Goal: Task Accomplishment & Management: Manage account settings

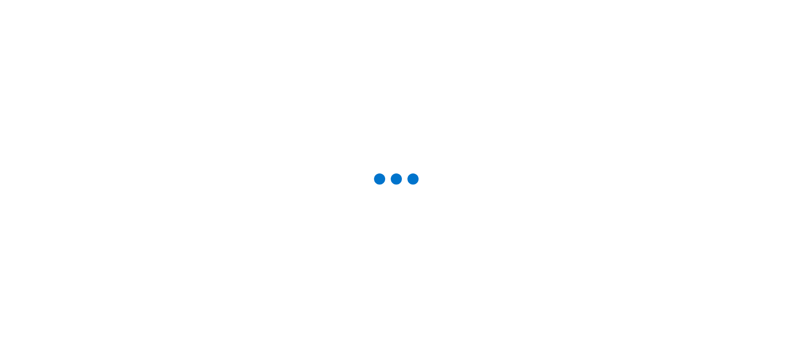
drag, startPoint x: 363, startPoint y: 165, endPoint x: 433, endPoint y: 191, distance: 74.8
click at [433, 191] on div at bounding box center [396, 179] width 763 height 329
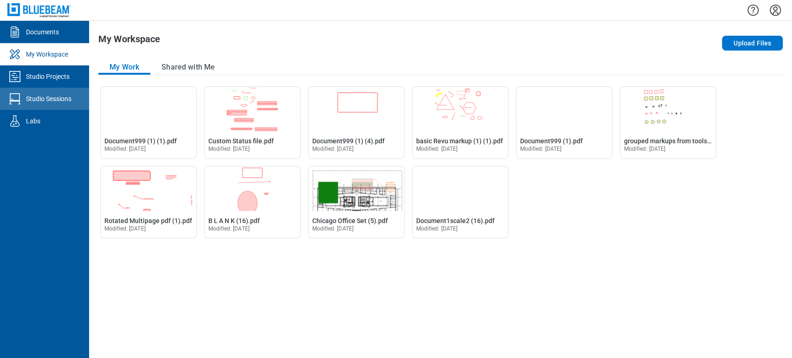
click at [0, 96] on link "Studio Sessions" at bounding box center [44, 99] width 89 height 22
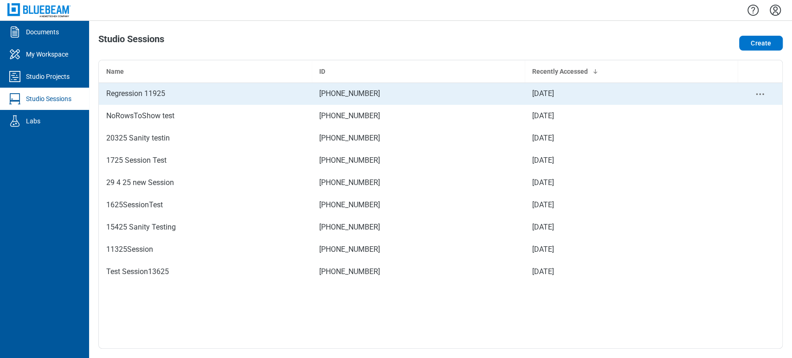
click at [147, 90] on div "Regression 11925" at bounding box center [205, 93] width 198 height 11
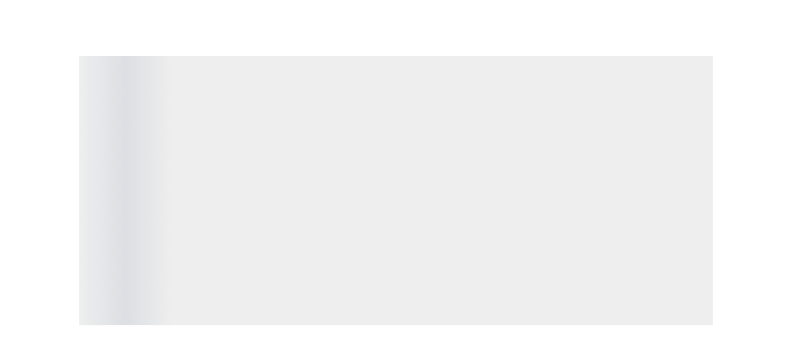
click at [96, 12] on div "Regression 11925 ARC.pdf C Shared Pages 1 of 1 0% ‌" at bounding box center [396, 179] width 792 height 358
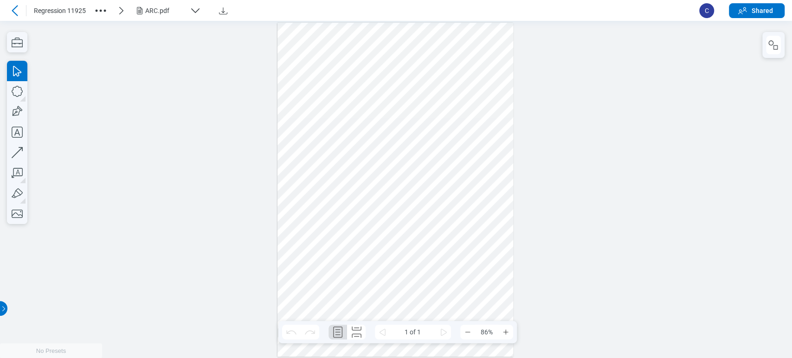
click at [99, 9] on icon "button" at bounding box center [100, 10] width 15 height 15
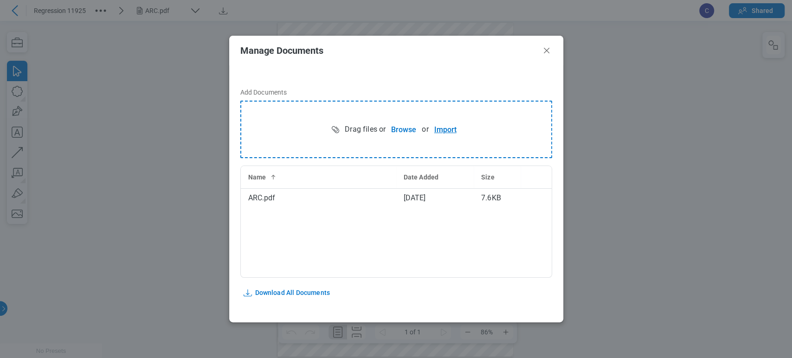
click at [434, 130] on button "Import" at bounding box center [445, 129] width 33 height 19
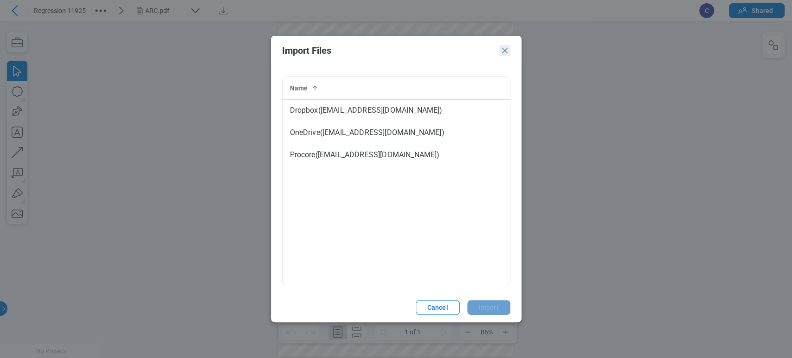
click at [505, 45] on icon "Close" at bounding box center [504, 50] width 11 height 11
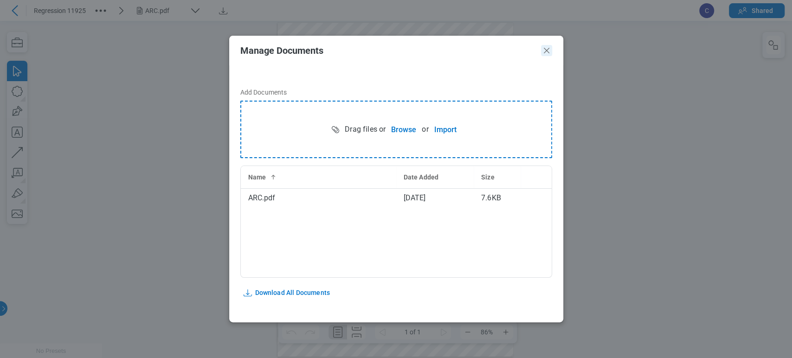
click at [548, 45] on icon "Close" at bounding box center [546, 50] width 11 height 11
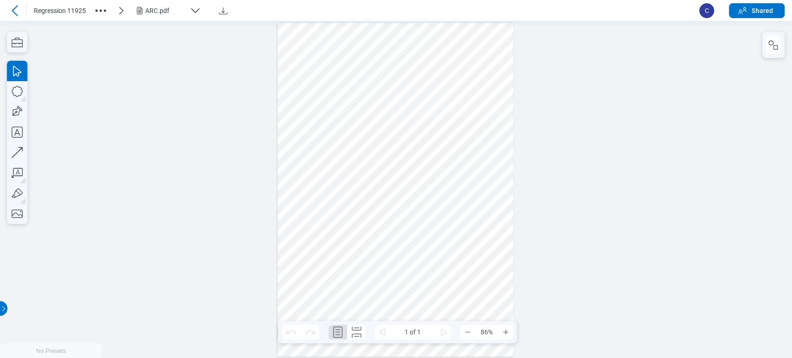
click at [17, 7] on icon at bounding box center [14, 10] width 11 height 11
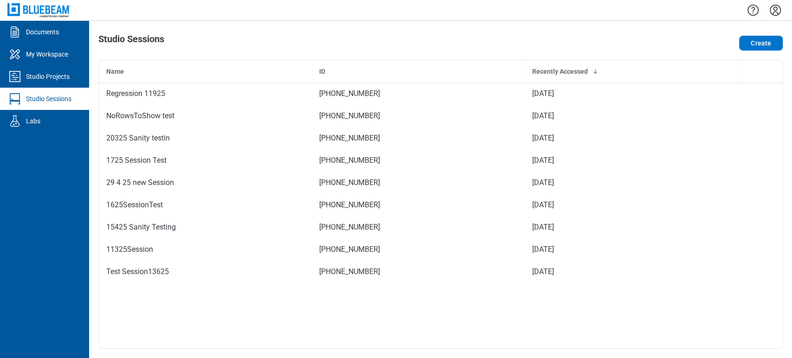
click at [773, 14] on icon "Settings" at bounding box center [775, 10] width 15 height 15
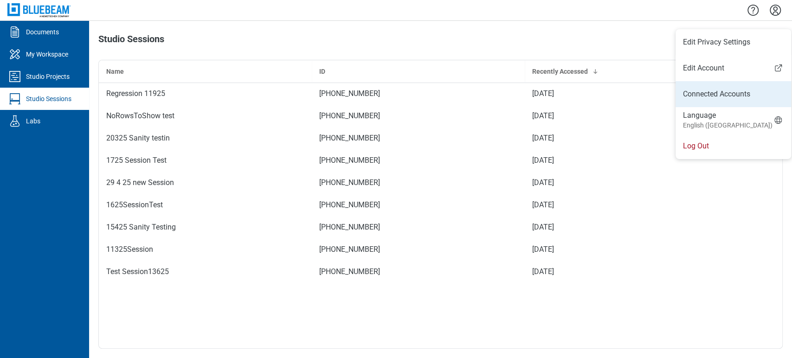
click at [716, 96] on link "Connected Accounts" at bounding box center [733, 94] width 101 height 11
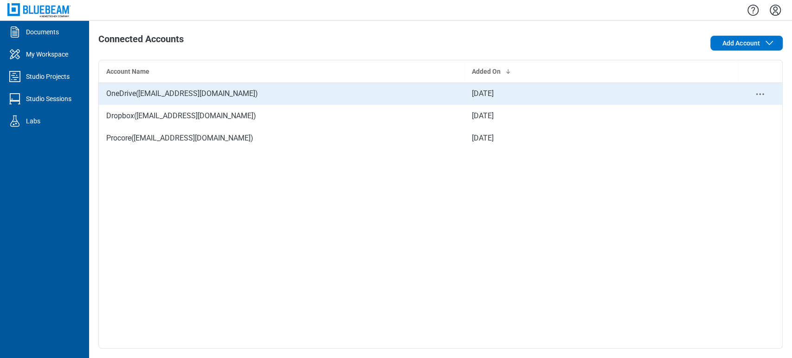
click at [758, 92] on icon "context-menu" at bounding box center [760, 94] width 11 height 11
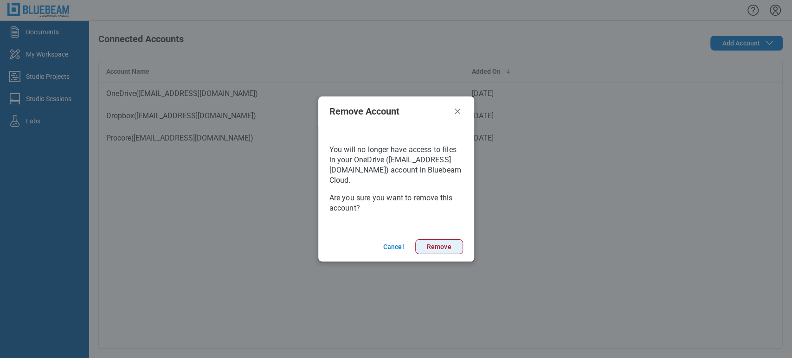
click at [430, 244] on button "Remove" at bounding box center [439, 247] width 48 height 15
click at [428, 244] on button "Remove" at bounding box center [439, 247] width 48 height 15
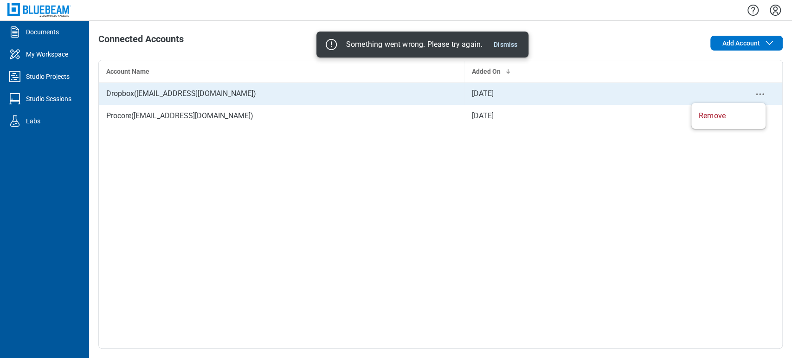
click at [761, 91] on icon "context-menu" at bounding box center [760, 94] width 11 height 11
click at [760, 94] on circle "context-menu" at bounding box center [759, 93] width 1 height 1
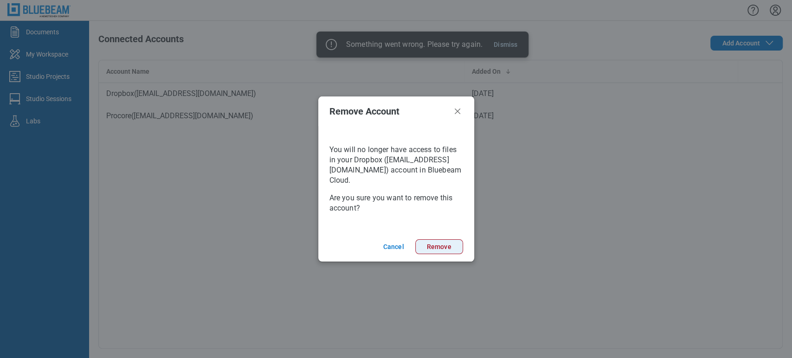
click at [445, 253] on button "Remove" at bounding box center [439, 247] width 48 height 15
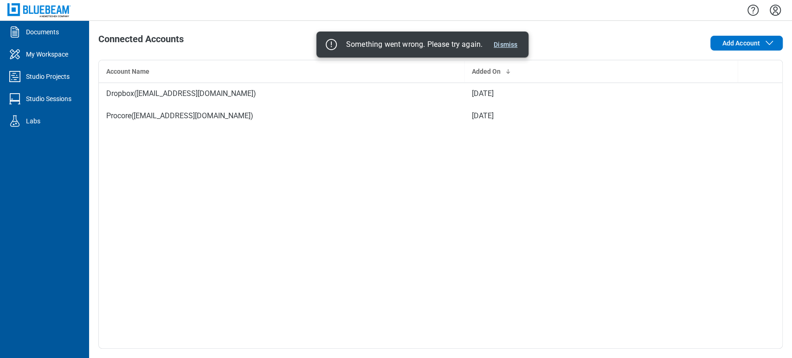
click at [501, 46] on button "Dismiss" at bounding box center [505, 44] width 31 height 11
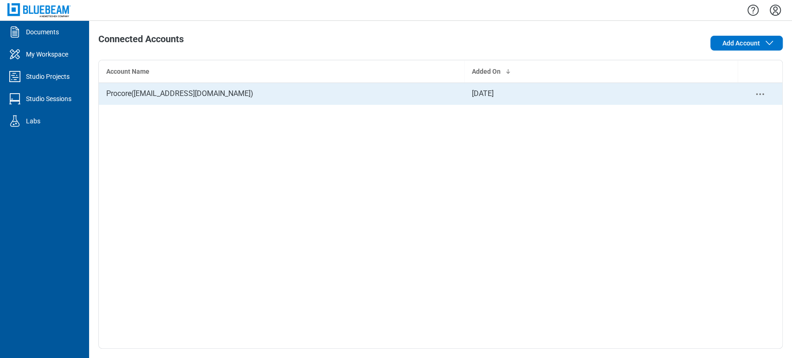
click at [758, 93] on icon "context-menu" at bounding box center [760, 94] width 11 height 11
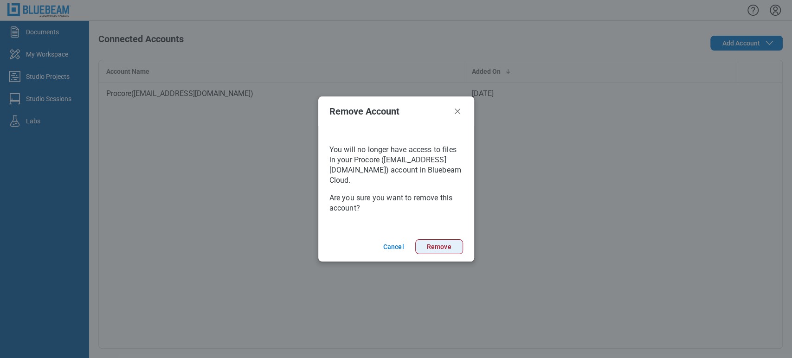
click at [446, 246] on button "Remove" at bounding box center [439, 247] width 48 height 15
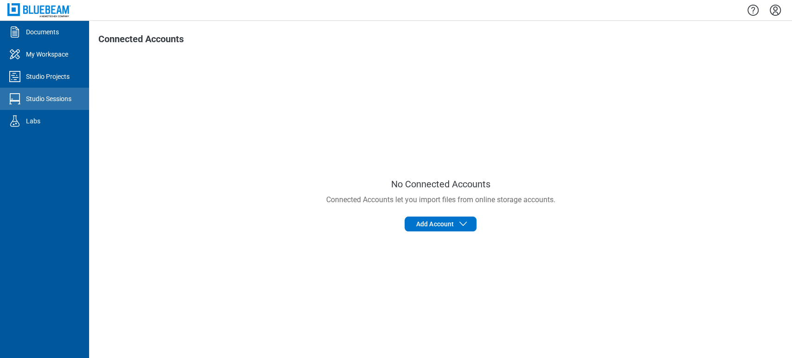
click at [28, 100] on div "Studio Sessions" at bounding box center [48, 98] width 45 height 9
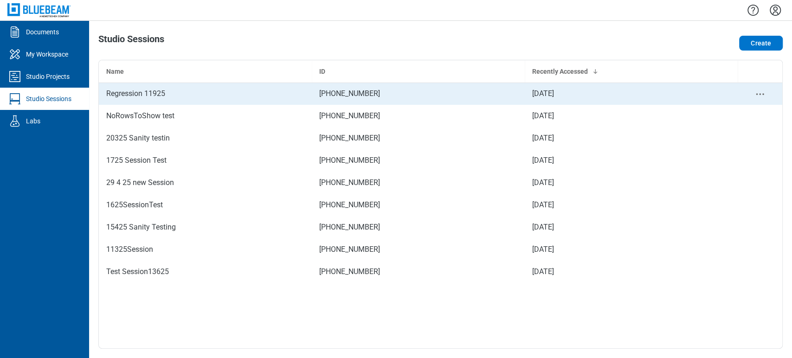
click at [183, 101] on td "Regression 11925" at bounding box center [205, 94] width 213 height 22
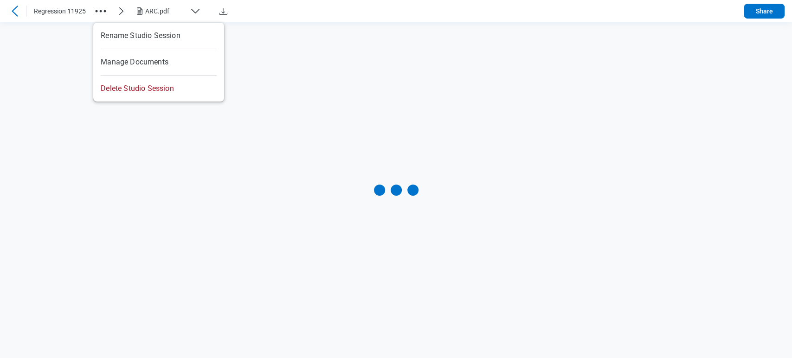
click at [103, 9] on icon "button" at bounding box center [100, 11] width 15 height 15
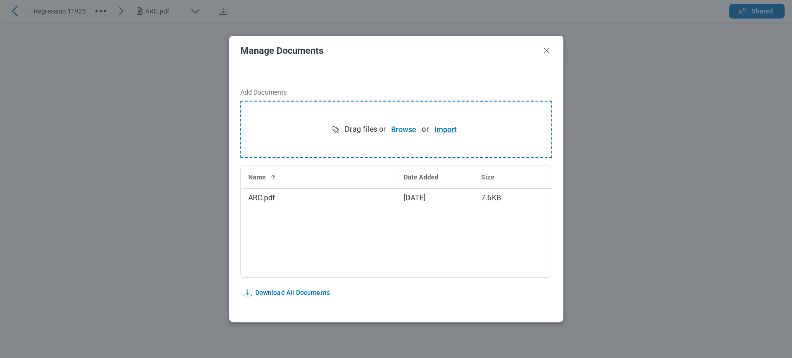
click at [439, 123] on button "Import" at bounding box center [445, 129] width 33 height 19
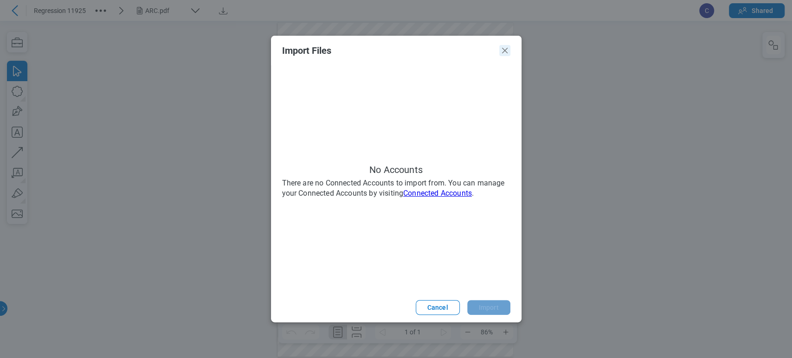
click at [501, 48] on icon "Close" at bounding box center [504, 50] width 11 height 11
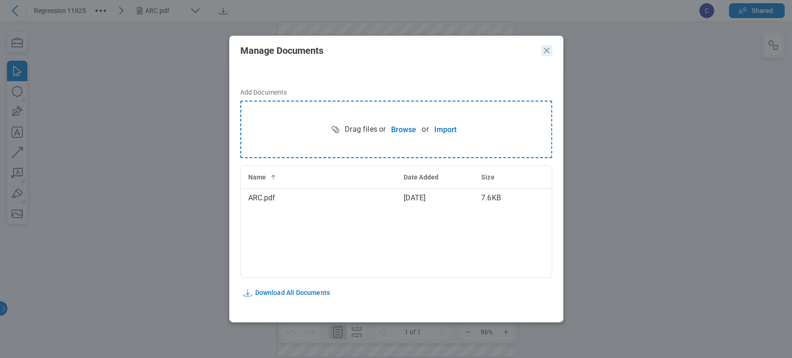
click at [549, 50] on icon "Close" at bounding box center [546, 50] width 11 height 11
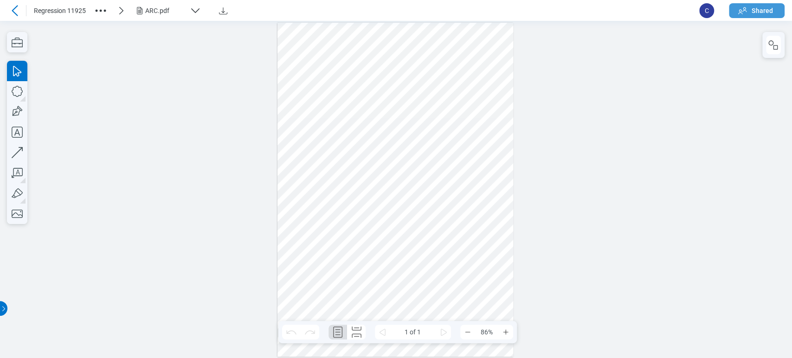
click at [739, 12] on icon "button" at bounding box center [742, 10] width 11 height 11
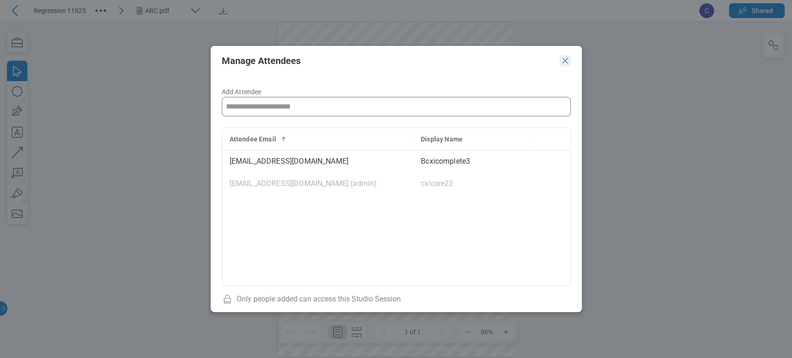
click at [567, 57] on icon "Close" at bounding box center [565, 60] width 11 height 11
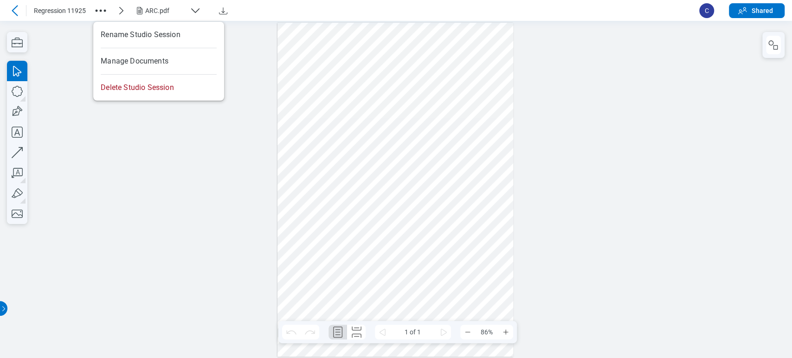
click at [102, 4] on icon "button" at bounding box center [100, 10] width 15 height 15
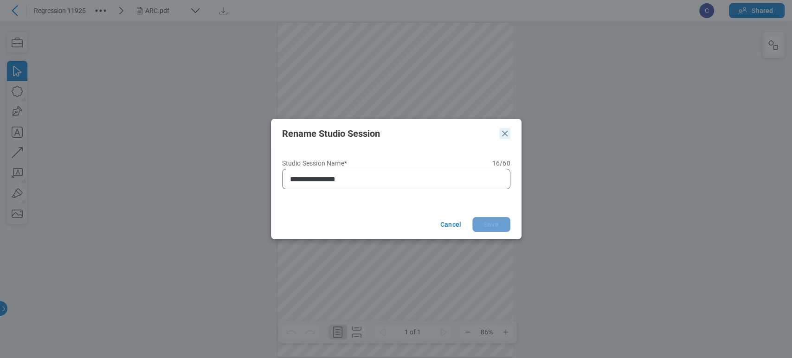
click at [504, 135] on icon "Close" at bounding box center [505, 134] width 6 height 6
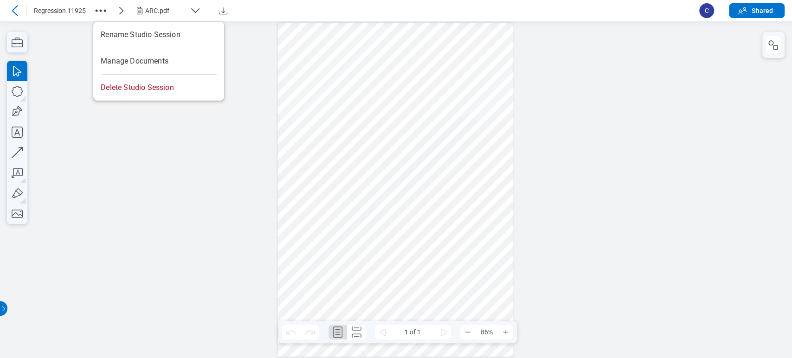
click at [104, 11] on circle "button" at bounding box center [105, 10] width 2 height 2
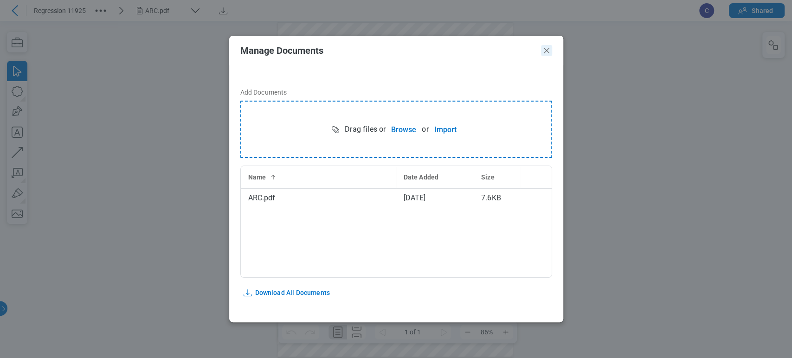
click at [544, 51] on icon "Close" at bounding box center [546, 50] width 11 height 11
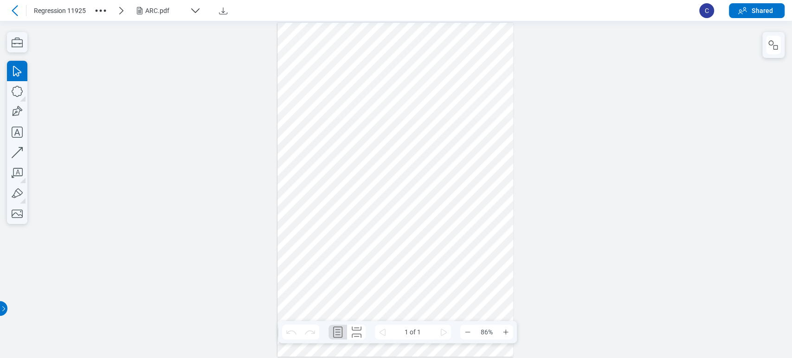
click at [9, 14] on icon at bounding box center [14, 10] width 11 height 11
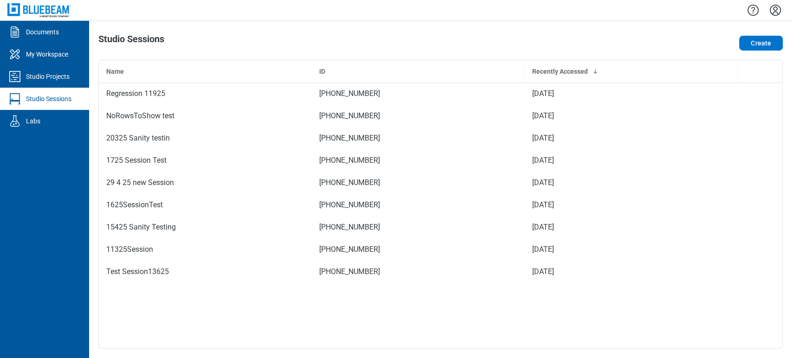
click at [775, 8] on icon "Settings" at bounding box center [775, 10] width 15 height 15
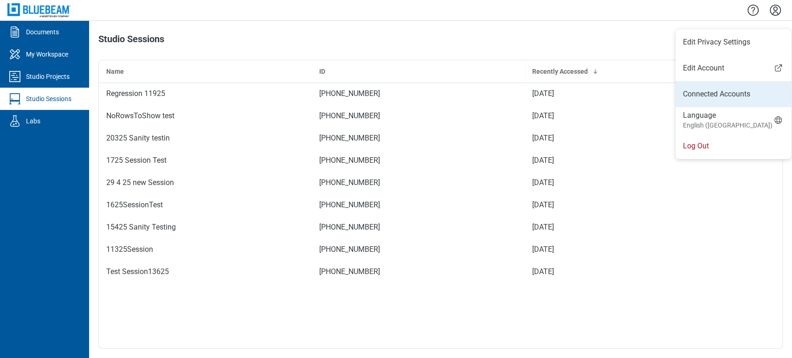
click at [702, 91] on link "Connected Accounts" at bounding box center [733, 94] width 101 height 11
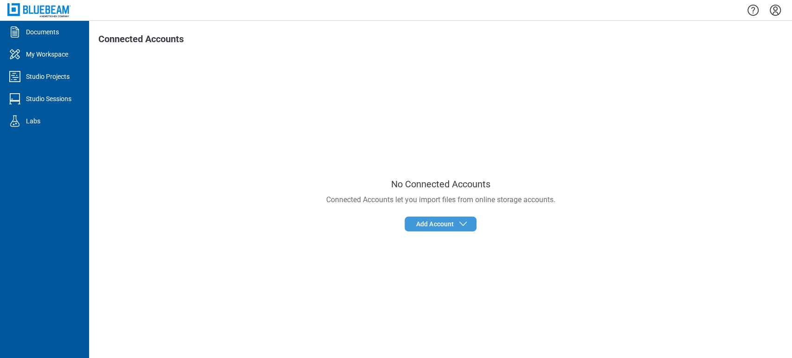
click at [423, 220] on span "Add Account" at bounding box center [435, 224] width 38 height 9
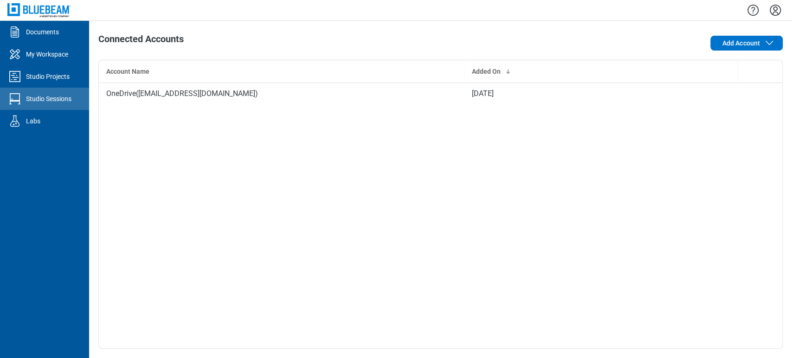
click at [49, 104] on link "Studio Sessions" at bounding box center [44, 99] width 89 height 22
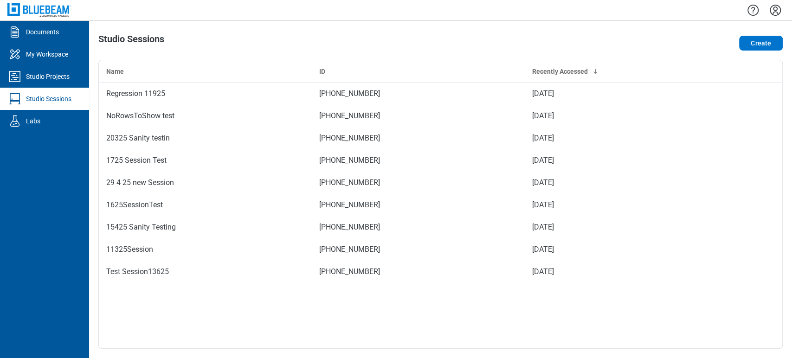
click at [249, 98] on div "Regression 11925" at bounding box center [205, 93] width 198 height 11
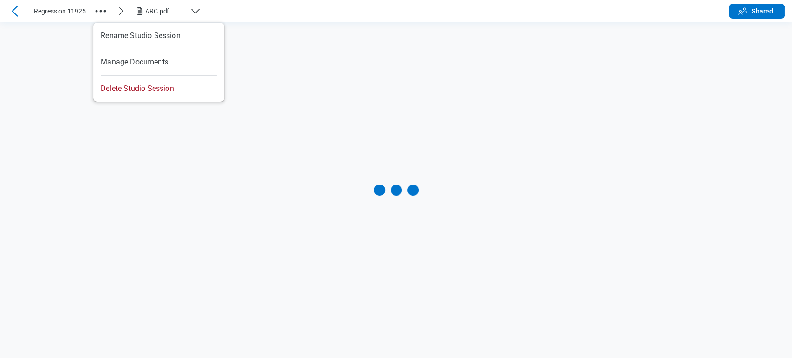
click at [98, 7] on icon "button" at bounding box center [100, 11] width 15 height 15
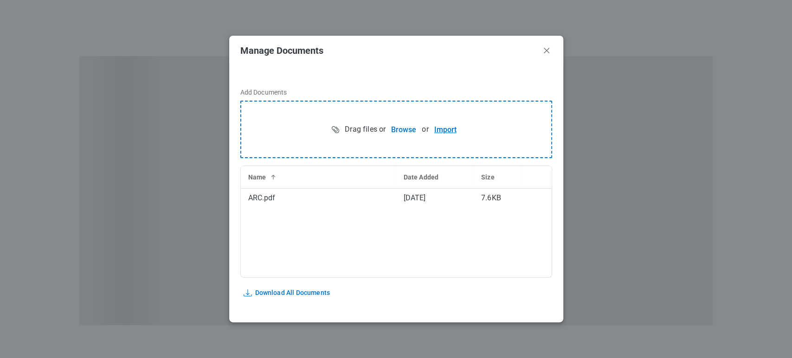
click at [442, 127] on button "Import" at bounding box center [445, 129] width 33 height 19
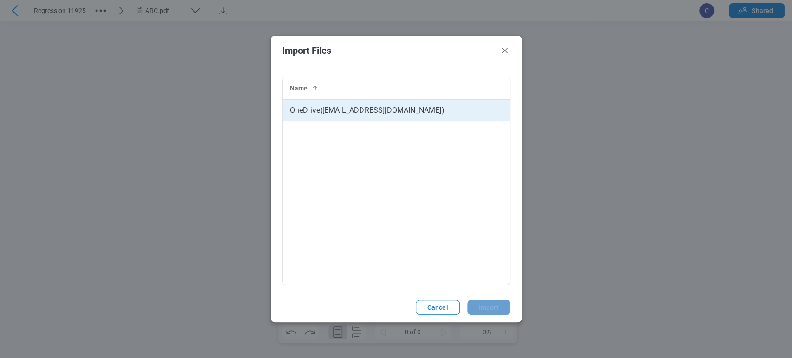
click at [385, 106] on td "OneDrive ( veeraeshwar@gmail.com )" at bounding box center [396, 110] width 227 height 22
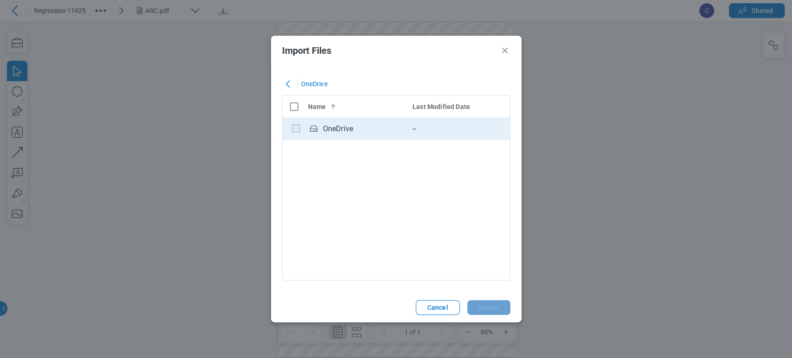
click at [340, 126] on div "OneDrive" at bounding box center [338, 128] width 30 height 11
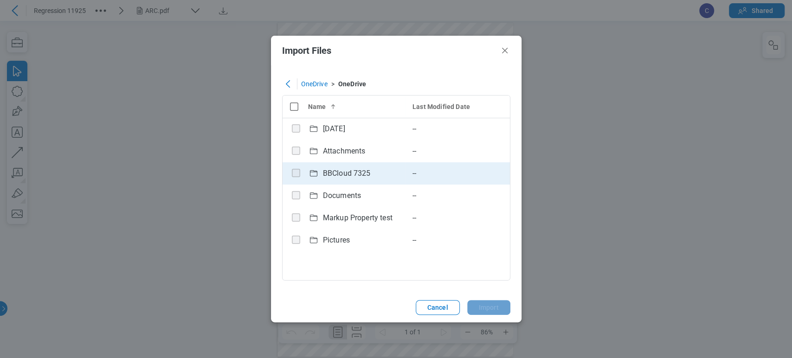
click at [331, 172] on div "BBCloud 7325" at bounding box center [347, 173] width 48 height 11
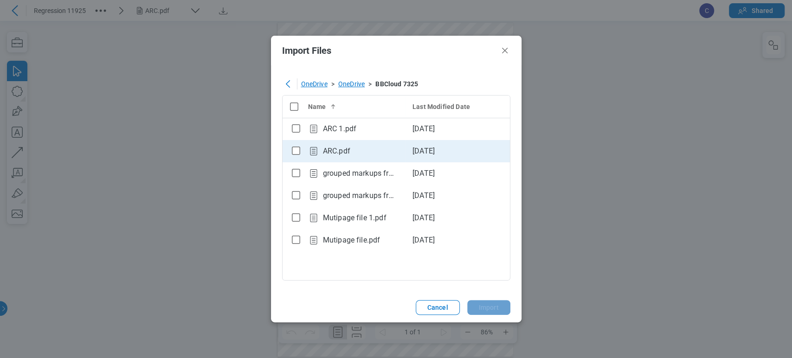
click at [301, 149] on td "ARC.pdf" at bounding box center [353, 151] width 104 height 22
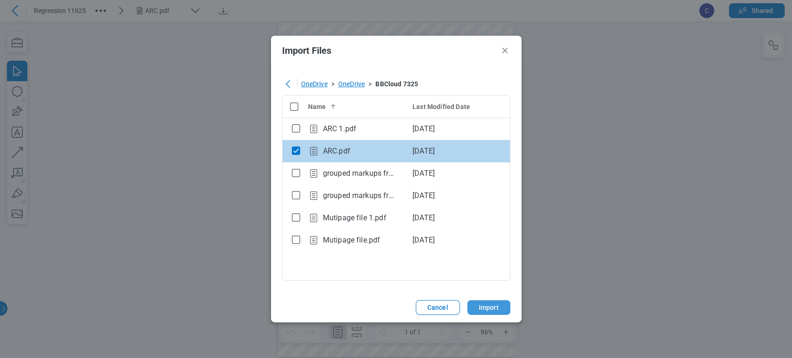
click at [496, 305] on button "Import" at bounding box center [488, 307] width 43 height 15
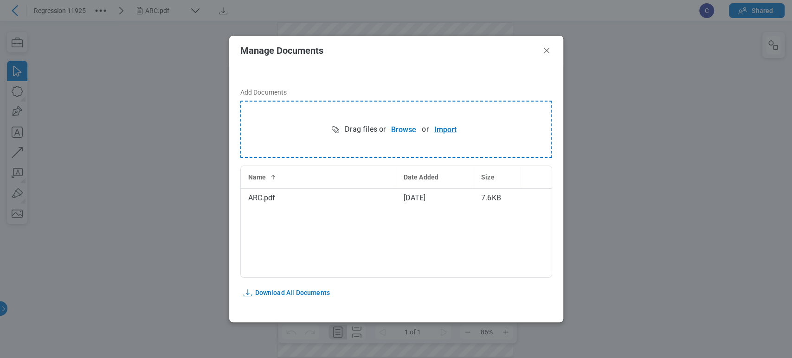
click at [447, 129] on button "Import" at bounding box center [445, 129] width 33 height 19
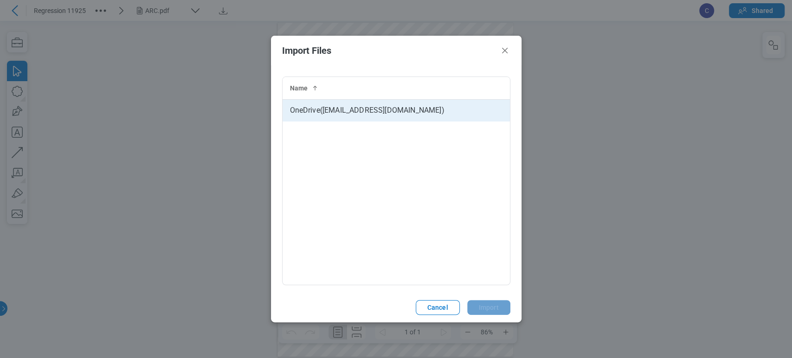
click at [419, 115] on td "OneDrive ( veeraeshwar@gmail.com )" at bounding box center [396, 110] width 227 height 22
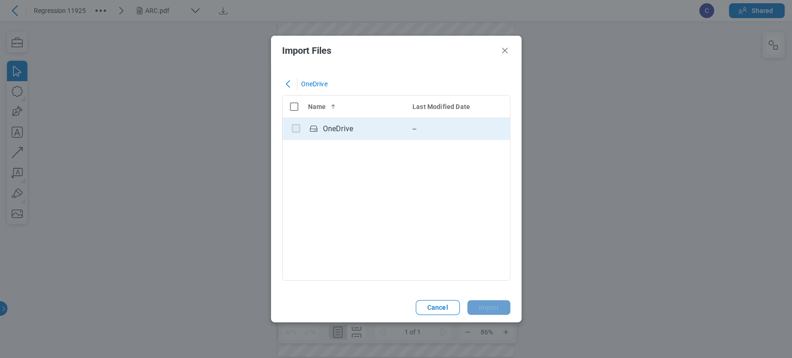
click at [405, 132] on td "--" at bounding box center [457, 129] width 104 height 22
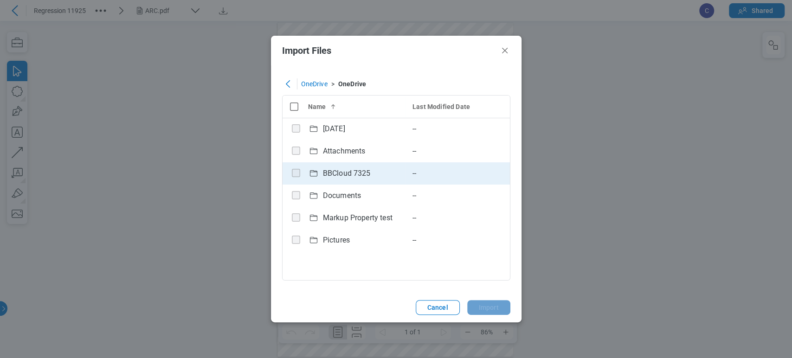
click at [372, 170] on div "BBCloud 7325" at bounding box center [353, 174] width 90 height 13
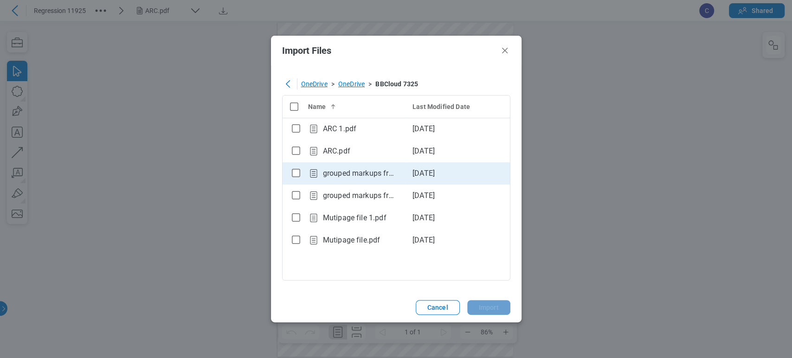
click at [292, 175] on icon "checkbox" at bounding box center [296, 173] width 8 height 8
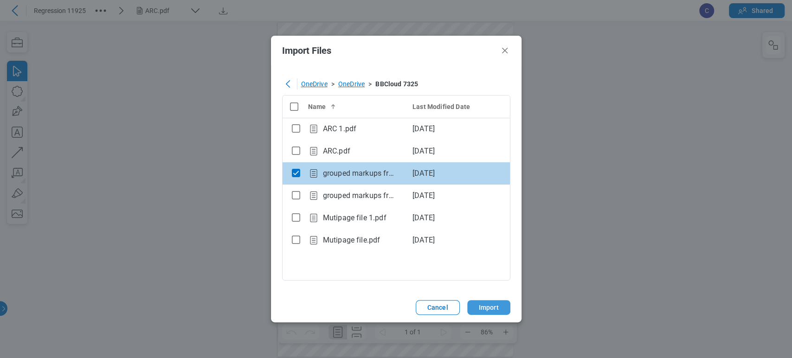
click at [492, 308] on button "Import" at bounding box center [488, 307] width 43 height 15
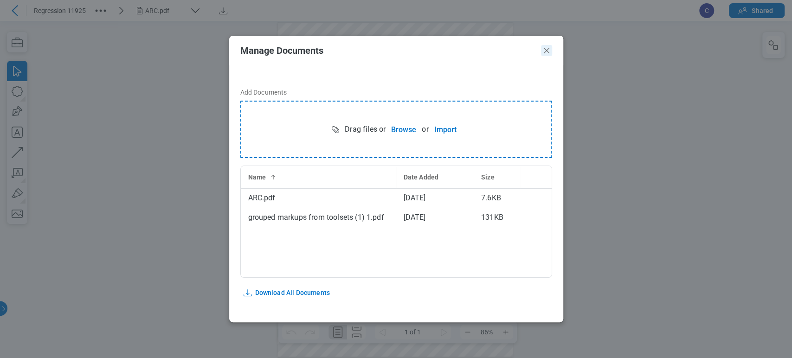
click at [547, 51] on icon "Close" at bounding box center [546, 50] width 11 height 11
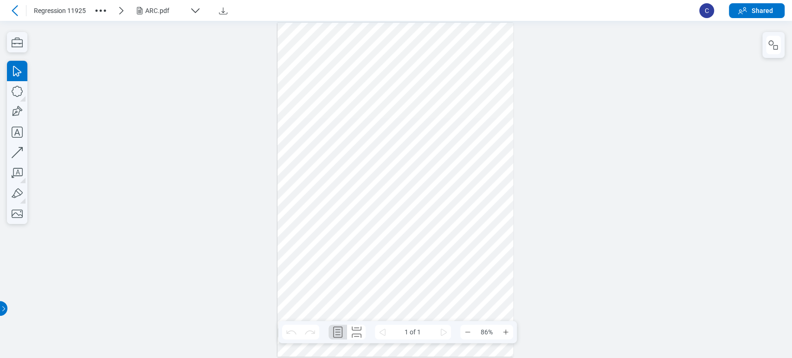
click at [158, 10] on div "ARC.pdf" at bounding box center [165, 10] width 41 height 9
click at [145, 154] on div at bounding box center [396, 189] width 792 height 337
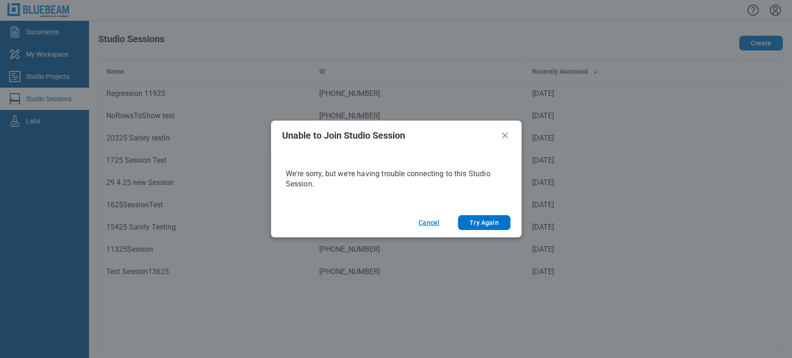
click at [430, 224] on button "Cancel" at bounding box center [429, 222] width 43 height 15
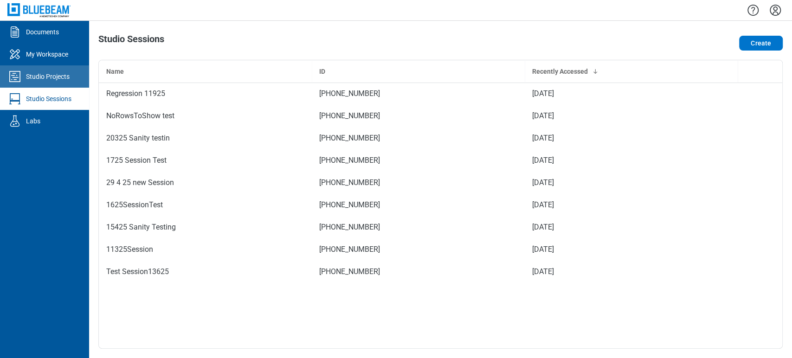
click at [26, 78] on div "Studio Projects" at bounding box center [48, 76] width 44 height 9
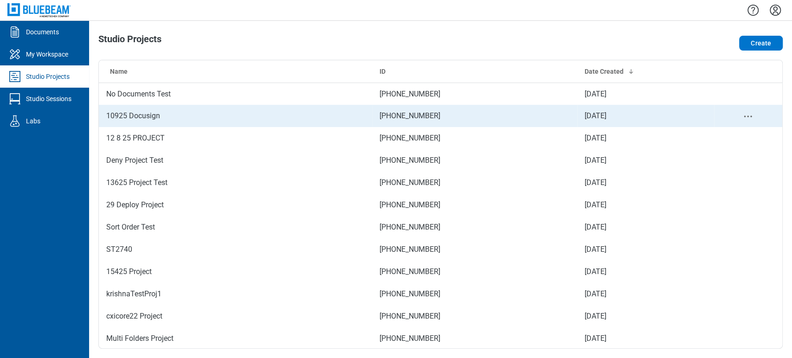
click at [156, 118] on td "10925 Docusign" at bounding box center [235, 116] width 273 height 22
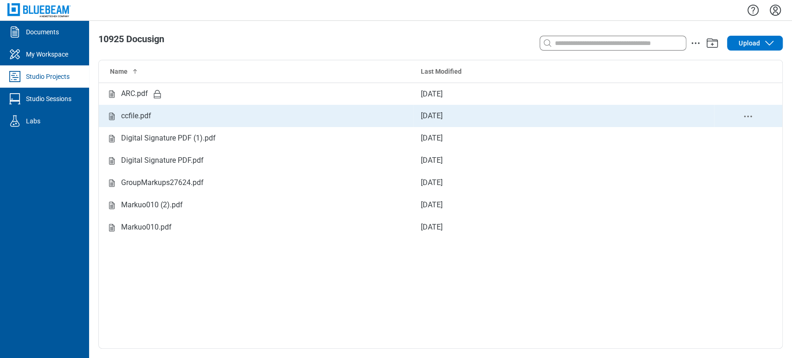
click at [143, 112] on div "ccfile.pdf" at bounding box center [136, 116] width 30 height 12
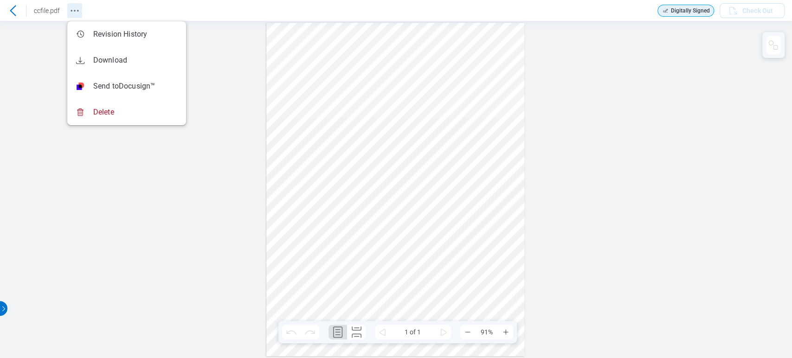
click at [76, 13] on icon "Revision History" at bounding box center [74, 10] width 11 height 11
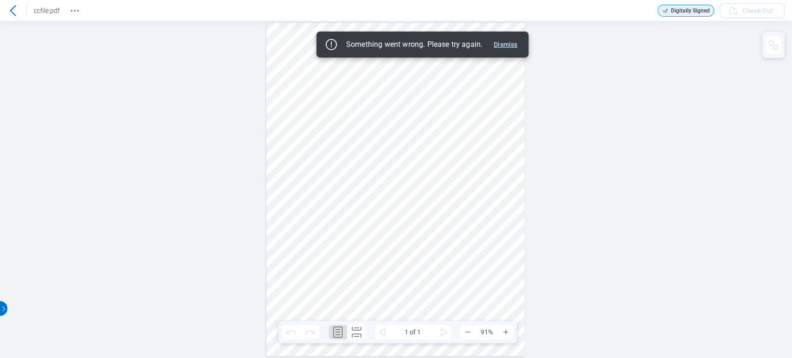
click at [519, 40] on button "Dismiss" at bounding box center [505, 44] width 31 height 11
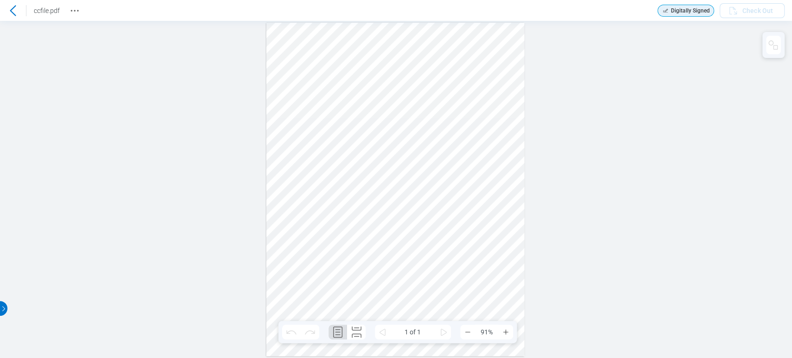
click at [8, 10] on icon at bounding box center [12, 10] width 11 height 11
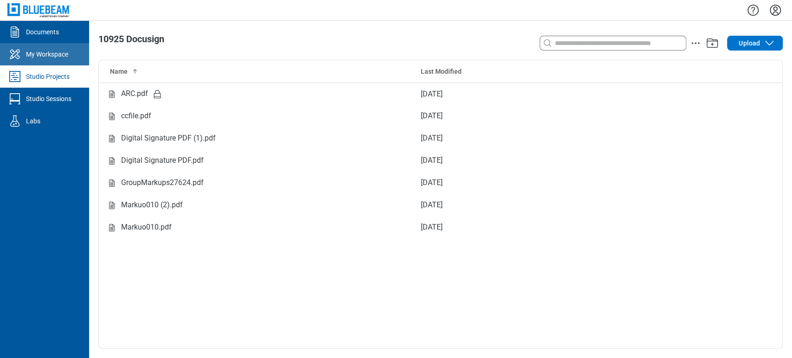
click at [53, 54] on div "My Workspace" at bounding box center [47, 54] width 42 height 9
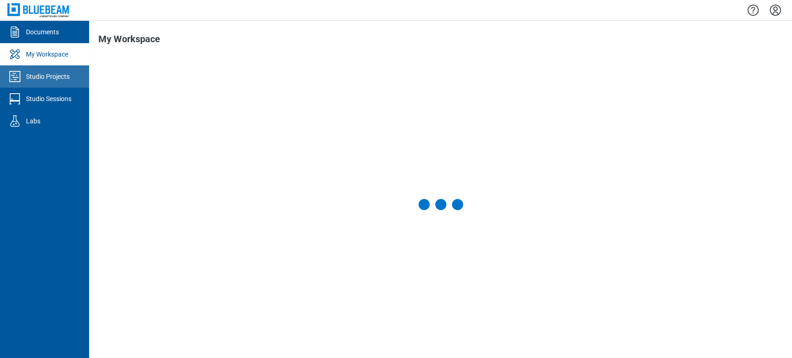
click at [43, 79] on div "Studio Projects" at bounding box center [48, 76] width 44 height 9
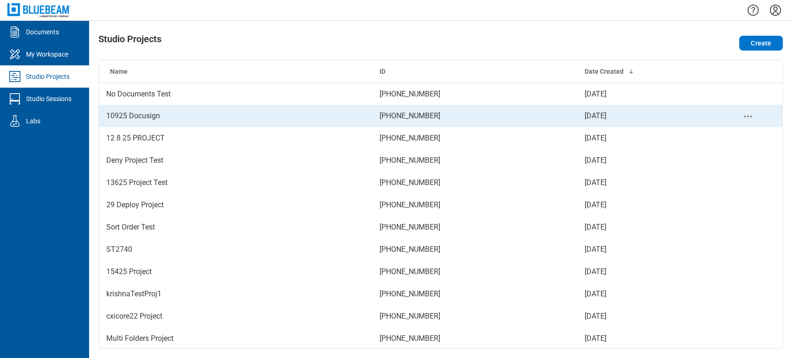
click at [134, 121] on td "10925 Docusign" at bounding box center [235, 116] width 273 height 22
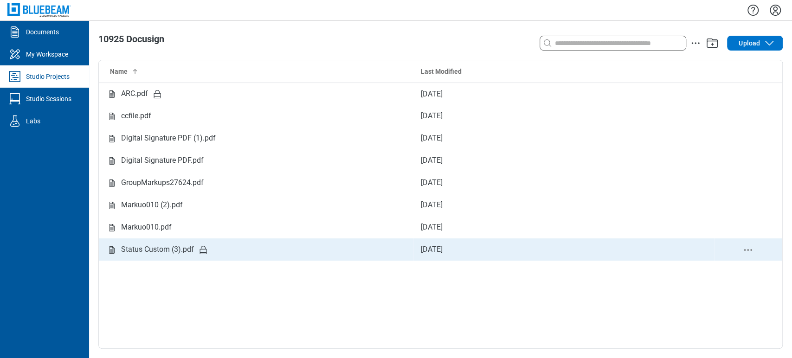
click at [162, 247] on div "Status Custom (3).pdf" at bounding box center [157, 250] width 73 height 12
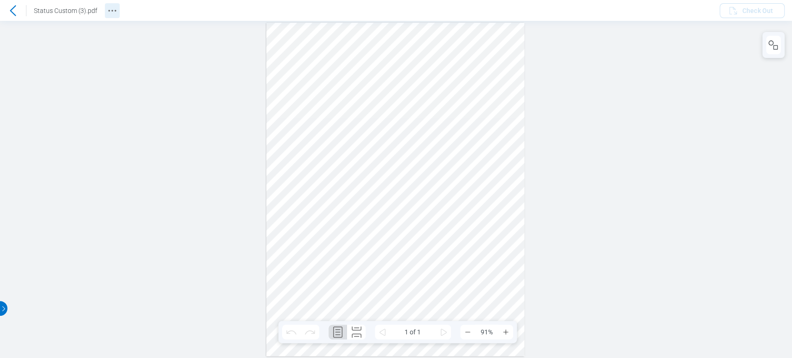
click at [105, 10] on button "Revision History" at bounding box center [112, 10] width 15 height 15
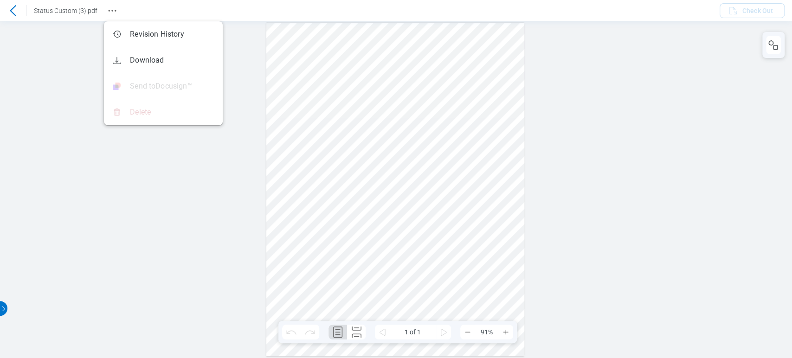
click at [11, 10] on icon at bounding box center [12, 10] width 11 height 11
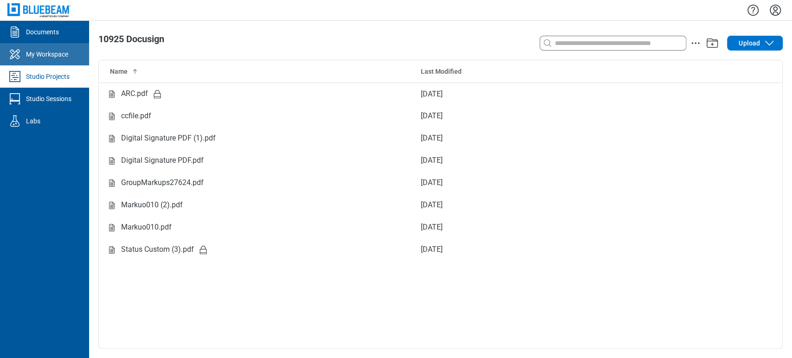
click at [72, 60] on link "My Workspace" at bounding box center [44, 54] width 89 height 22
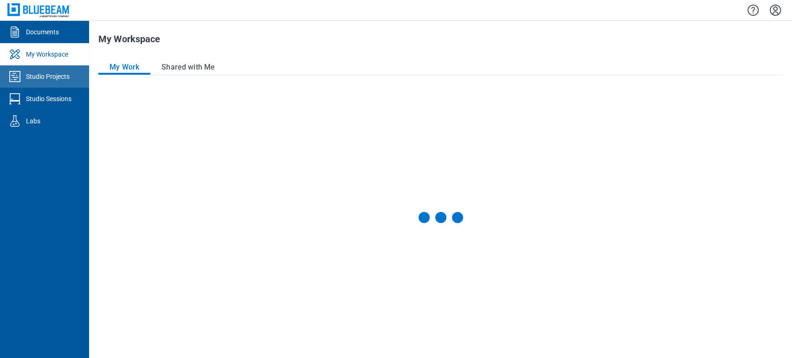
click at [71, 74] on link "Studio Projects" at bounding box center [44, 76] width 89 height 22
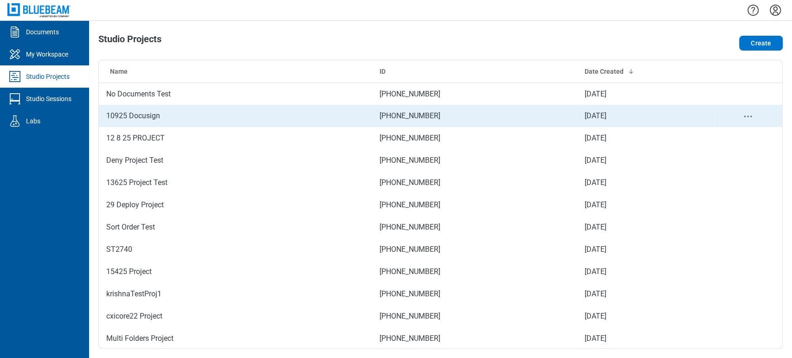
click at [123, 125] on td "10925 Docusign" at bounding box center [235, 116] width 273 height 22
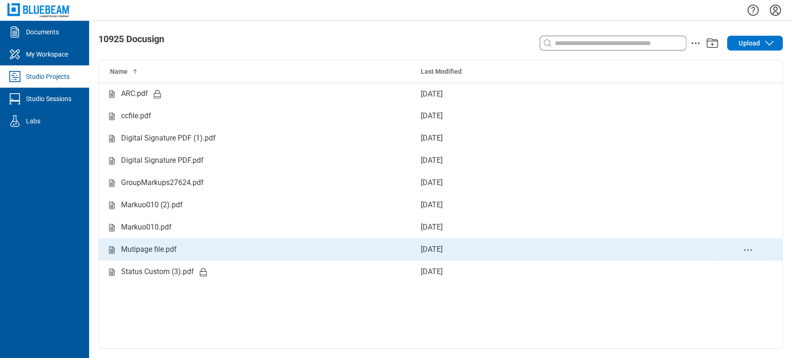
click at [149, 252] on div "Mutipage file.pdf" at bounding box center [149, 250] width 56 height 12
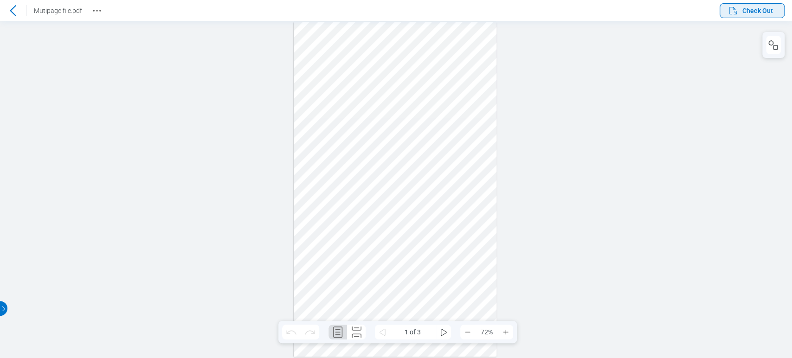
click at [741, 10] on span "Check Out" at bounding box center [750, 10] width 45 height 11
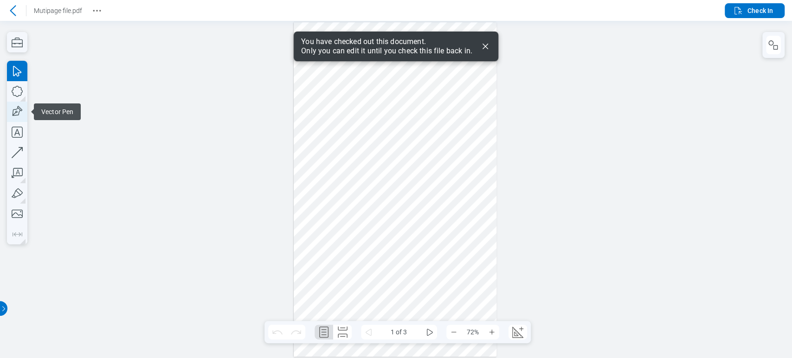
click at [20, 114] on icon "button" at bounding box center [17, 112] width 20 height 20
drag, startPoint x: 296, startPoint y: 26, endPoint x: 495, endPoint y: 243, distance: 294.0
click at [495, 243] on div at bounding box center [395, 189] width 203 height 335
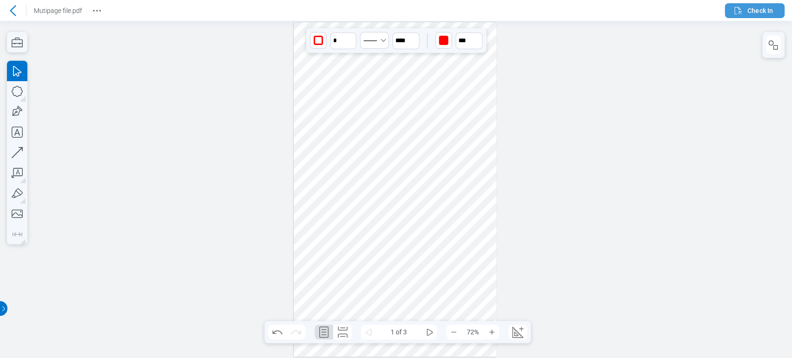
click at [773, 3] on button "Check In" at bounding box center [755, 10] width 60 height 15
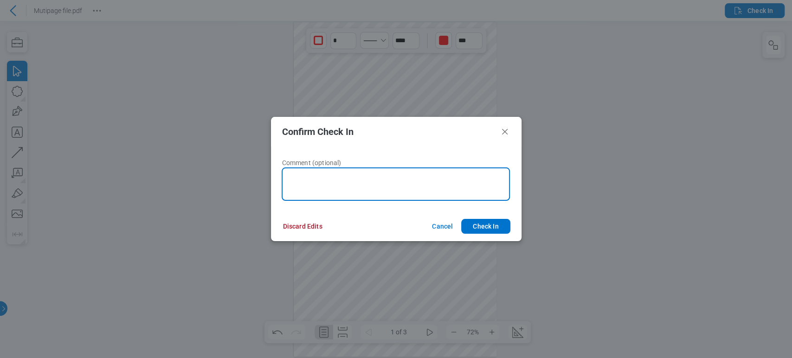
click at [358, 180] on textarea at bounding box center [396, 184] width 228 height 33
type textarea "****"
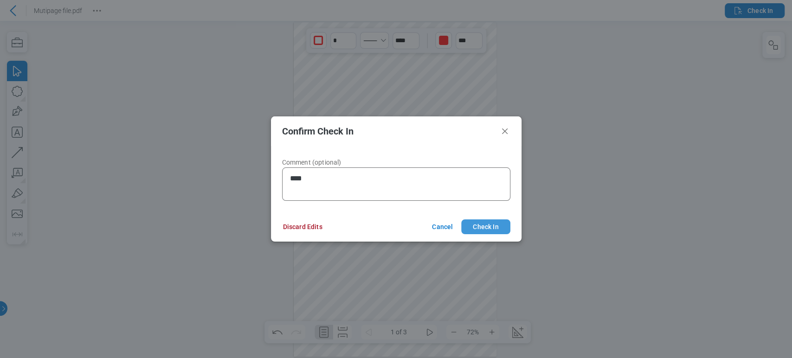
click at [474, 220] on button "Check In" at bounding box center [485, 227] width 49 height 15
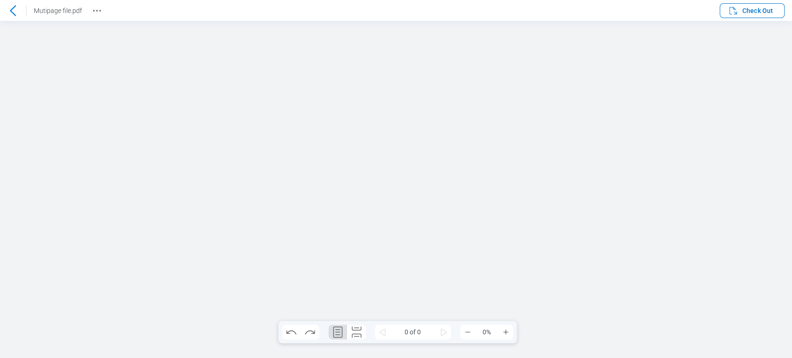
click at [87, 9] on div "Mutipage file.pdf" at bounding box center [52, 10] width 104 height 15
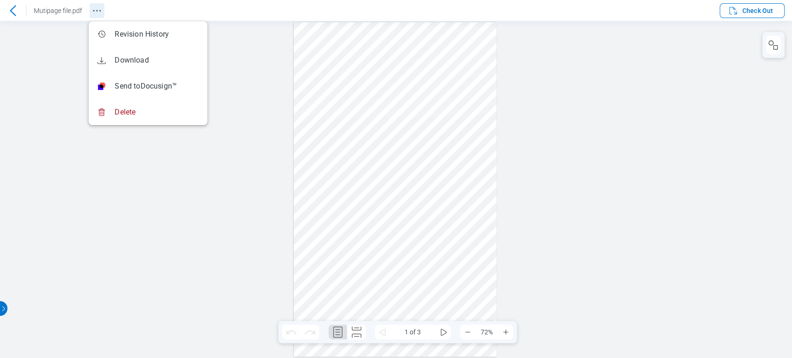
click at [90, 10] on button "Revision History" at bounding box center [97, 10] width 15 height 15
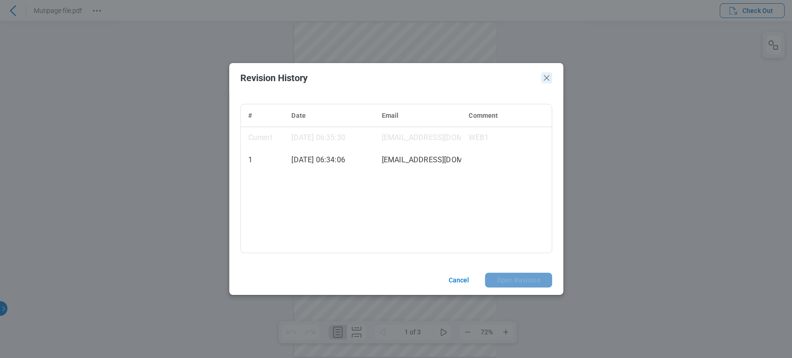
click at [543, 75] on icon "Close" at bounding box center [546, 77] width 11 height 11
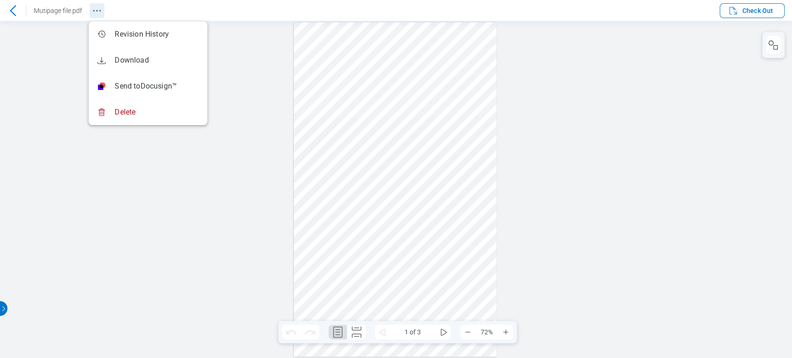
click at [93, 8] on icon "Revision History" at bounding box center [96, 10] width 11 height 11
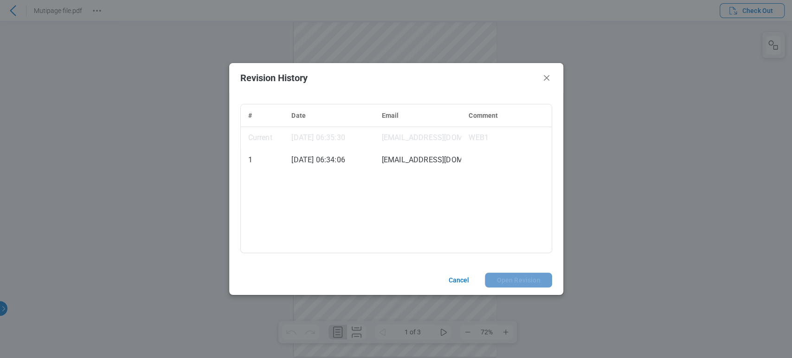
click at [362, 163] on td "11/09/2025, 06:34:06" at bounding box center [329, 160] width 90 height 22
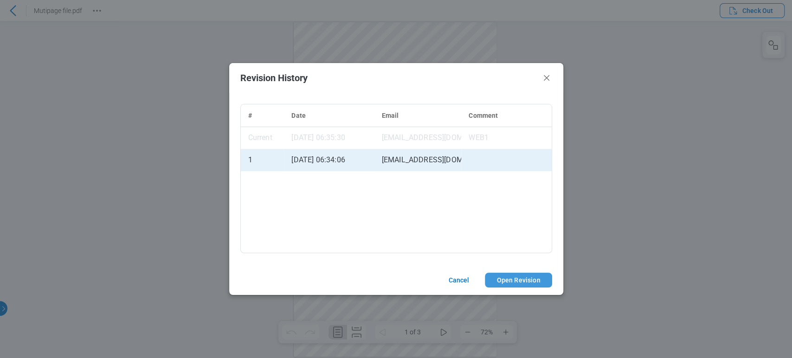
click at [537, 277] on button "Open Revision" at bounding box center [518, 280] width 67 height 15
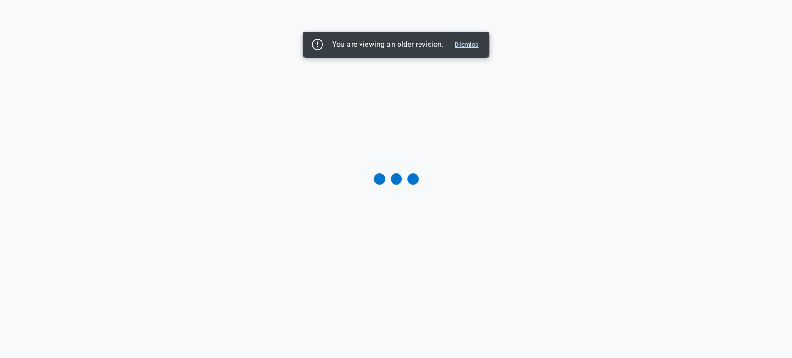
click at [470, 45] on button "Dismiss" at bounding box center [466, 44] width 31 height 11
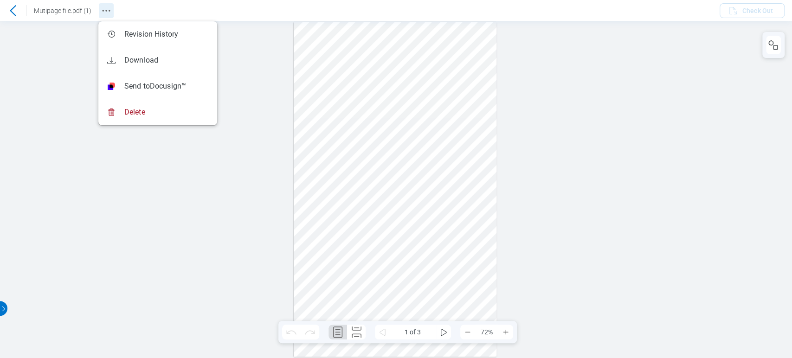
click at [106, 15] on icon "Revision History" at bounding box center [106, 10] width 11 height 11
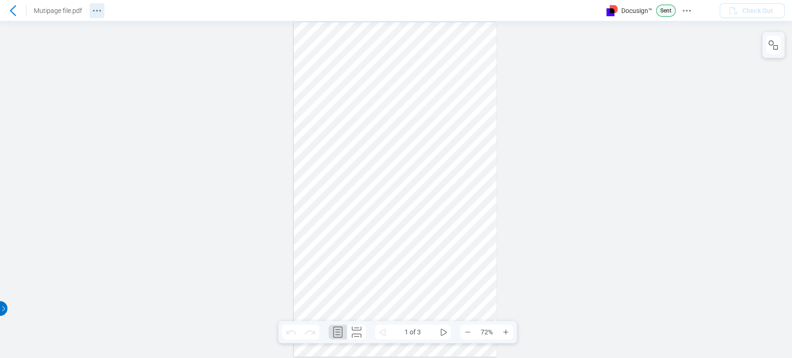
click at [97, 10] on icon "Revision History" at bounding box center [96, 10] width 11 height 11
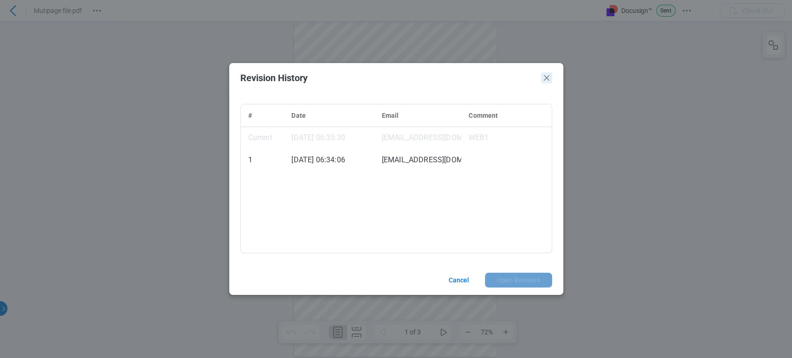
click at [550, 74] on icon "Close" at bounding box center [546, 77] width 11 height 11
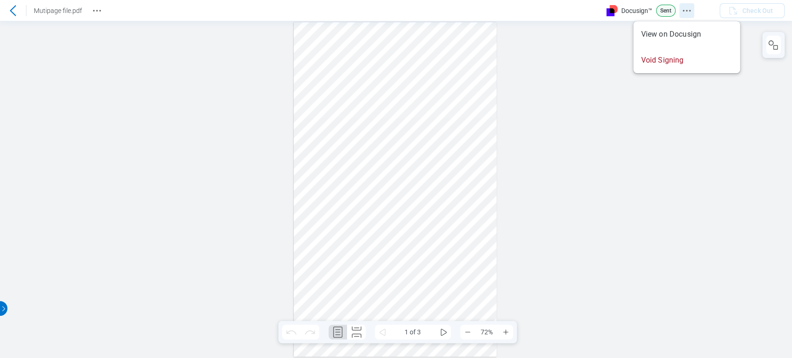
click at [681, 6] on icon "Docusign Menu" at bounding box center [686, 10] width 11 height 11
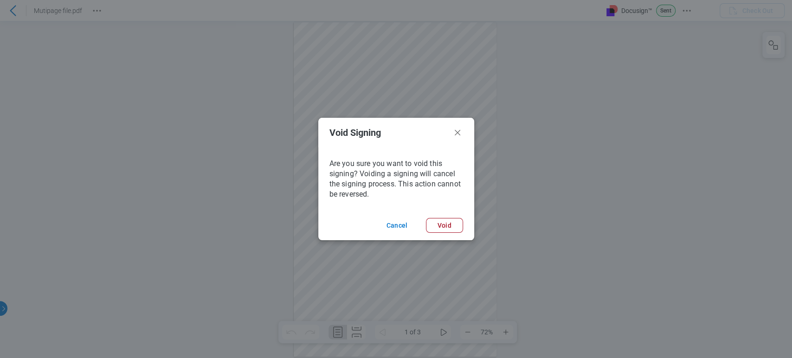
drag, startPoint x: 436, startPoint y: 217, endPoint x: 441, endPoint y: 226, distance: 9.8
click at [437, 215] on footer "Cancel Void" at bounding box center [396, 226] width 156 height 30
click at [446, 232] on button "Void" at bounding box center [444, 225] width 37 height 15
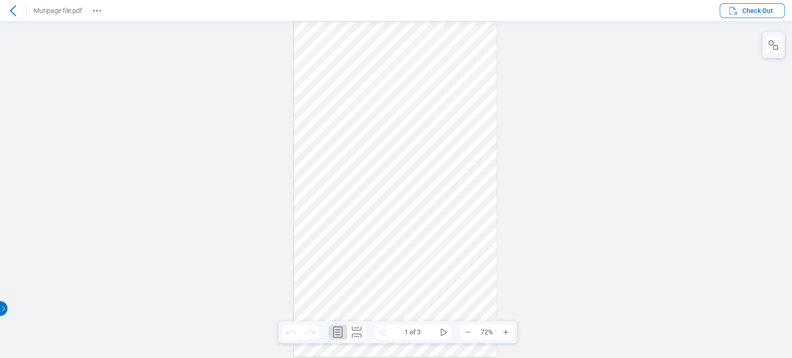
click at [13, 14] on icon at bounding box center [12, 10] width 11 height 11
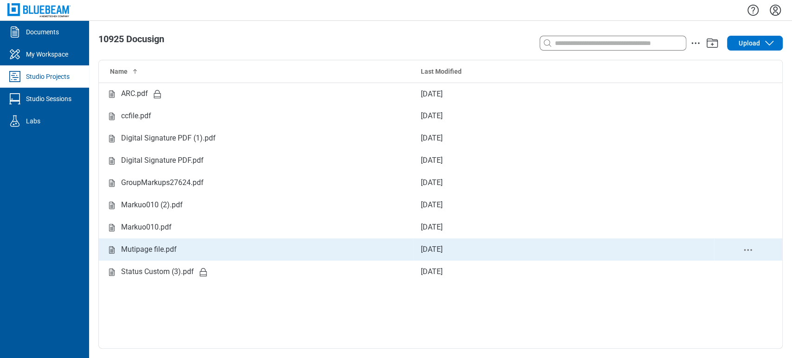
click at [190, 257] on td "Mutipage file.pdf" at bounding box center [256, 250] width 315 height 22
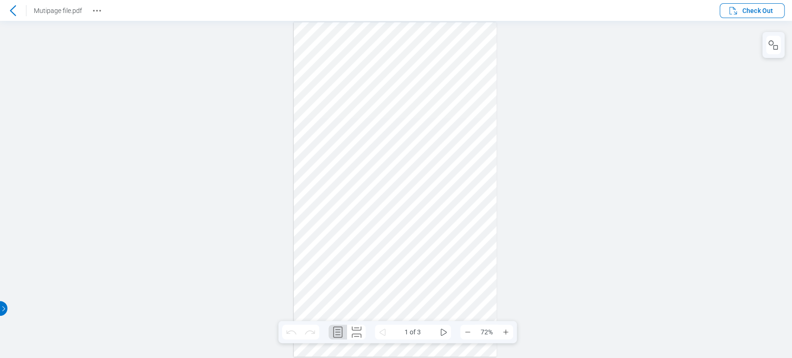
click at [11, 6] on icon at bounding box center [12, 10] width 11 height 11
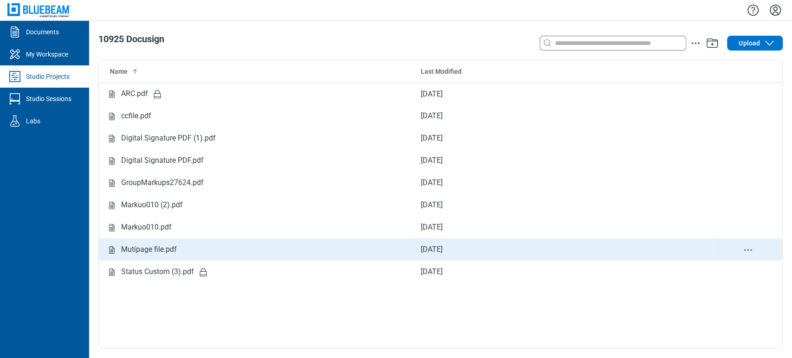
click at [750, 253] on icon "delete-context-menu" at bounding box center [748, 250] width 11 height 11
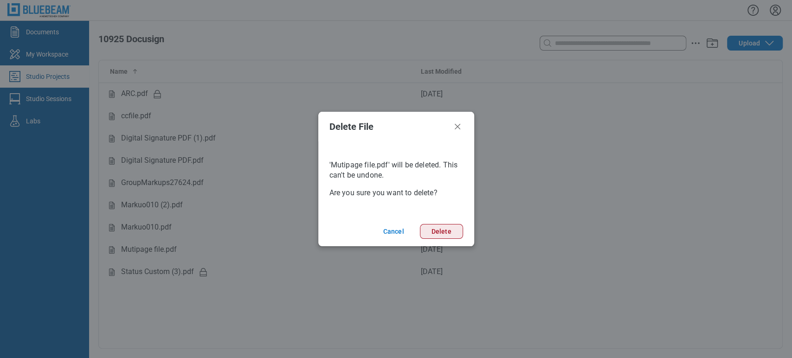
click at [442, 226] on button "Delete" at bounding box center [441, 231] width 43 height 15
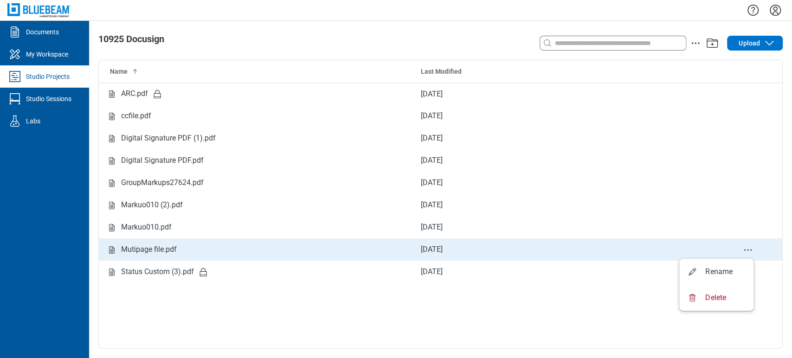
click at [745, 248] on icon "delete-context-menu" at bounding box center [748, 250] width 11 height 11
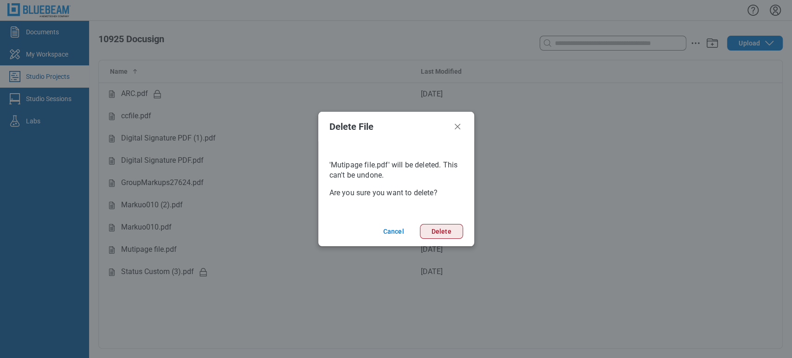
click at [434, 232] on button "Delete" at bounding box center [441, 231] width 43 height 15
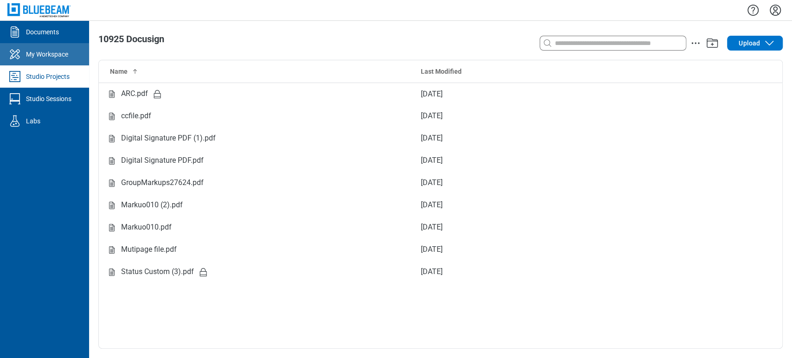
click at [19, 57] on icon "My Workspace" at bounding box center [15, 54] width 10 height 10
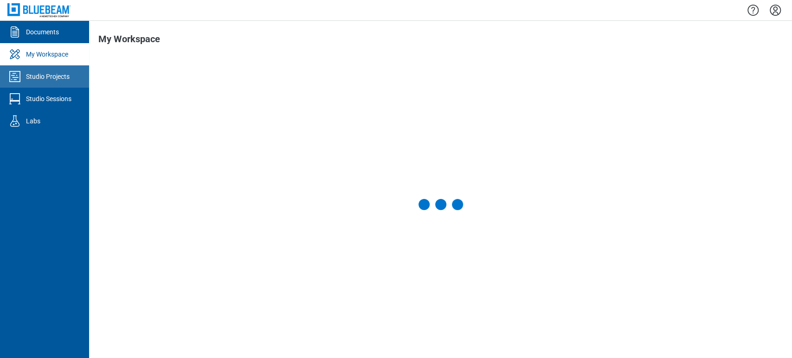
click at [24, 75] on div at bounding box center [16, 76] width 19 height 15
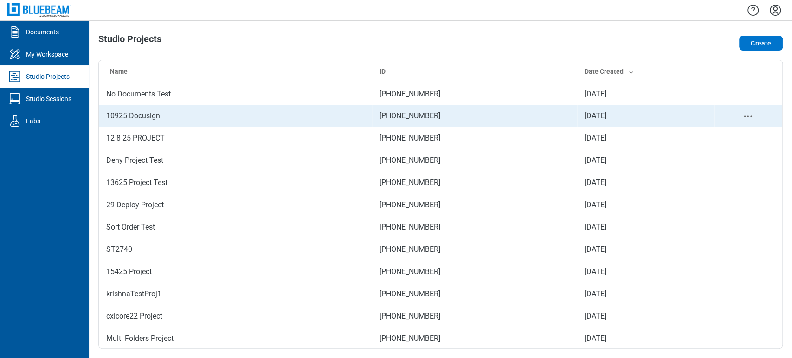
click at [115, 121] on td "10925 Docusign" at bounding box center [235, 116] width 273 height 22
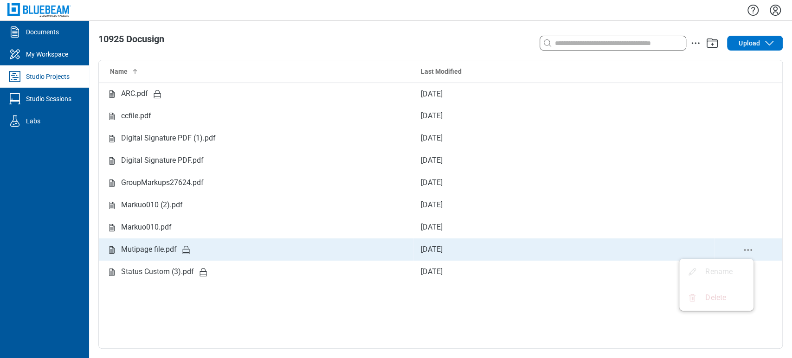
click at [746, 250] on icon "delete-context-menu" at bounding box center [748, 250] width 11 height 11
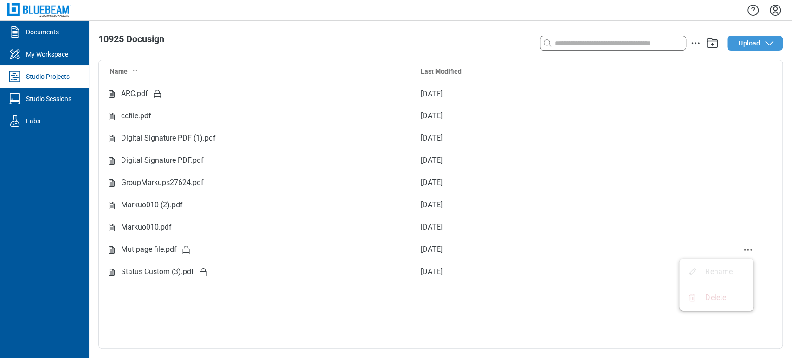
click at [761, 47] on button "Upload" at bounding box center [755, 43] width 56 height 15
click at [765, 39] on icon "button" at bounding box center [769, 43] width 11 height 11
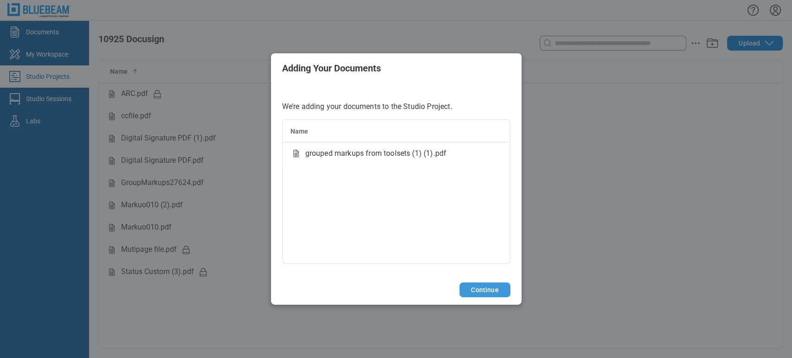
click at [474, 292] on button "Continue" at bounding box center [485, 290] width 51 height 15
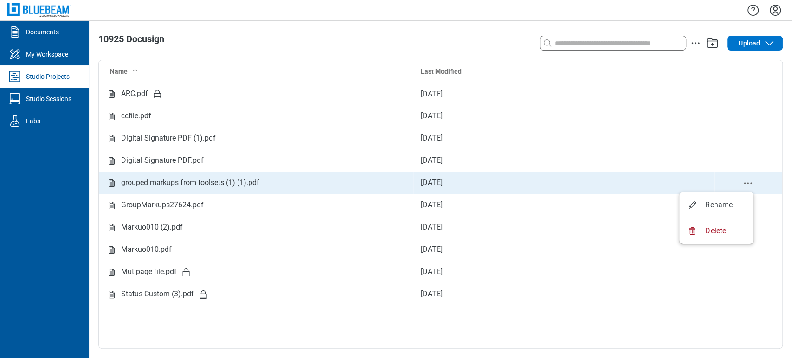
click at [751, 185] on icon "delete-context-menu" at bounding box center [748, 183] width 11 height 11
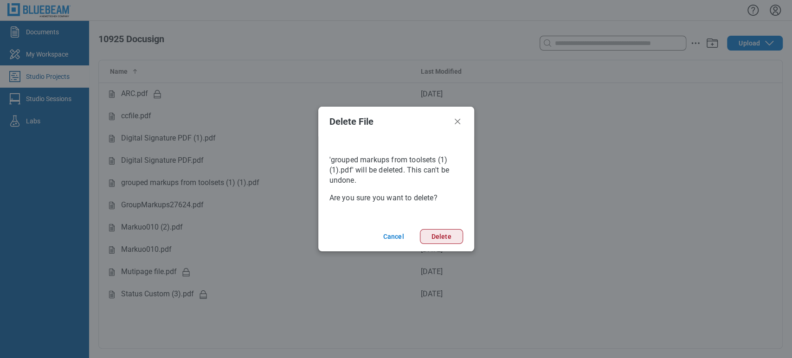
click at [443, 233] on button "Delete" at bounding box center [441, 236] width 43 height 15
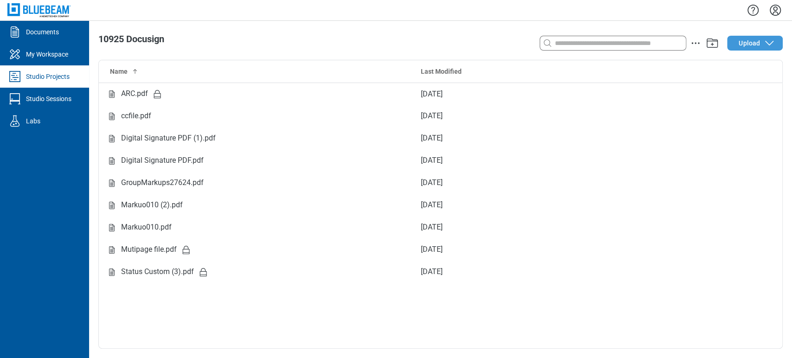
click at [751, 45] on span "Upload" at bounding box center [749, 43] width 21 height 9
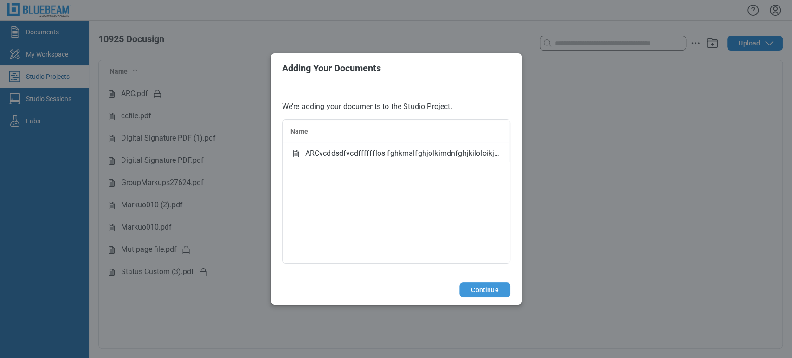
click at [485, 289] on button "Continue" at bounding box center [485, 290] width 51 height 15
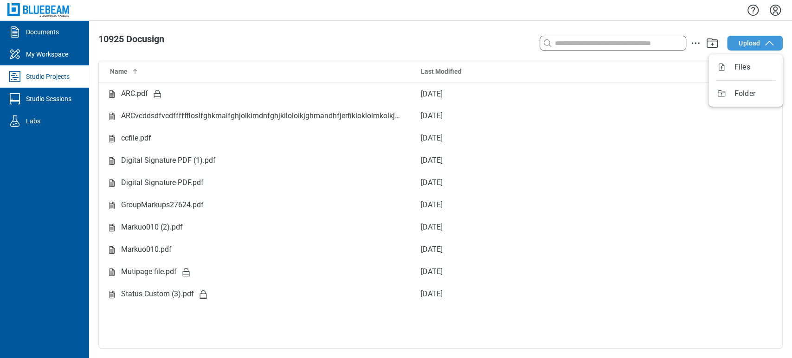
click at [764, 45] on icon "button" at bounding box center [769, 43] width 11 height 11
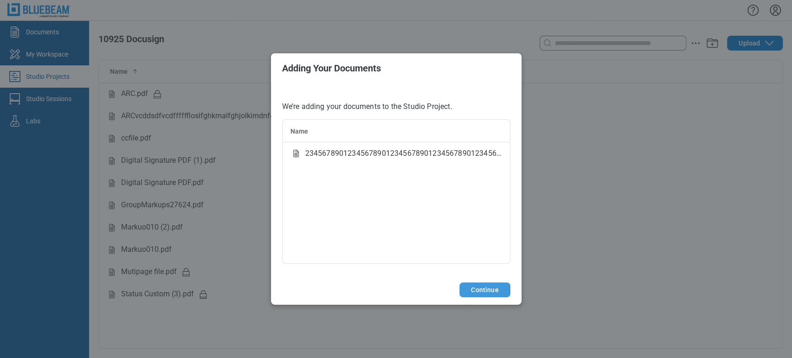
click at [464, 289] on button "Continue" at bounding box center [485, 290] width 51 height 15
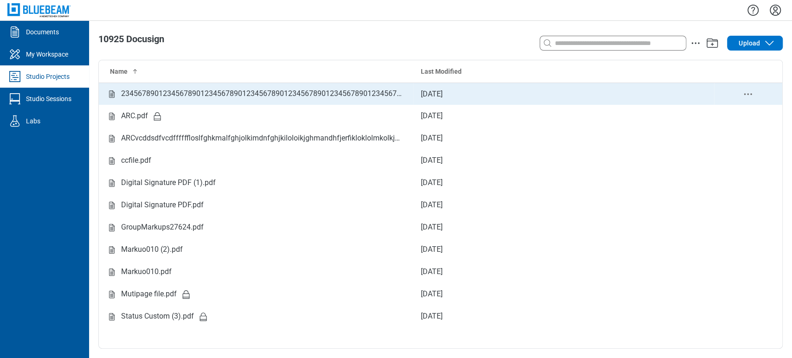
click at [387, 91] on div "2345678901234567890123456789012345678901234567890123456789012345678901234567890…" at bounding box center [263, 94] width 285 height 12
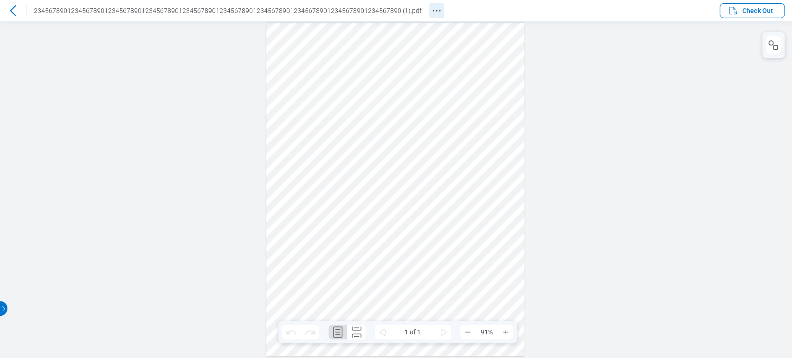
click at [431, 14] on icon "Revision History" at bounding box center [436, 10] width 11 height 11
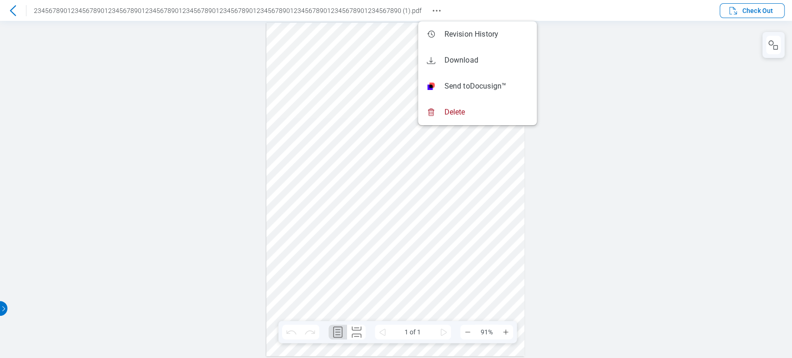
click at [144, 112] on div at bounding box center [396, 189] width 792 height 337
click at [169, 11] on span "2345678901234567890123456789012345678901234567890123456789012345678901234567890…" at bounding box center [228, 10] width 388 height 7
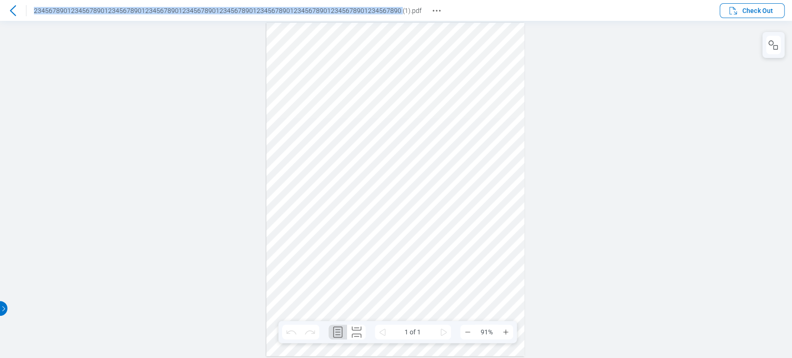
click at [169, 11] on span "2345678901234567890123456789012345678901234567890123456789012345678901234567890…" at bounding box center [228, 10] width 388 height 7
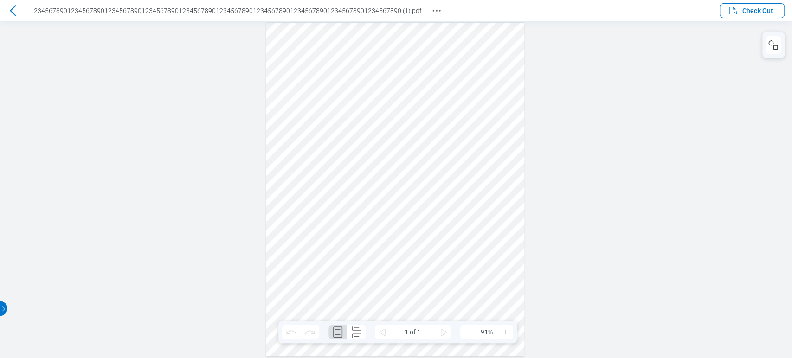
click at [13, 3] on div at bounding box center [13, 10] width 15 height 15
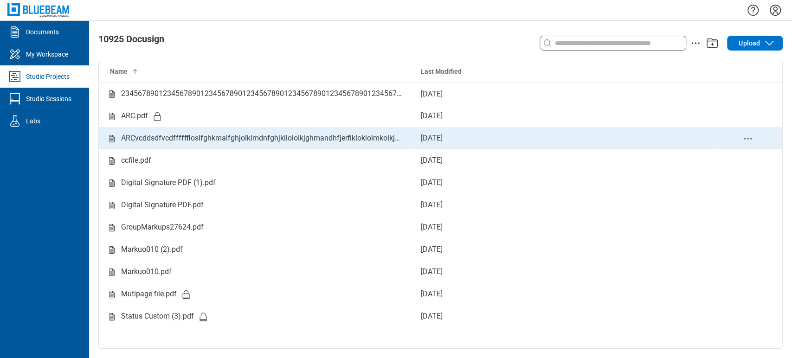
click at [298, 136] on div "ARCvcddsdfvcdffffffloslfghkmalfghjolkimdnfghjkiloloikjghmandhfjerfikloklolmkolk…" at bounding box center [263, 139] width 285 height 12
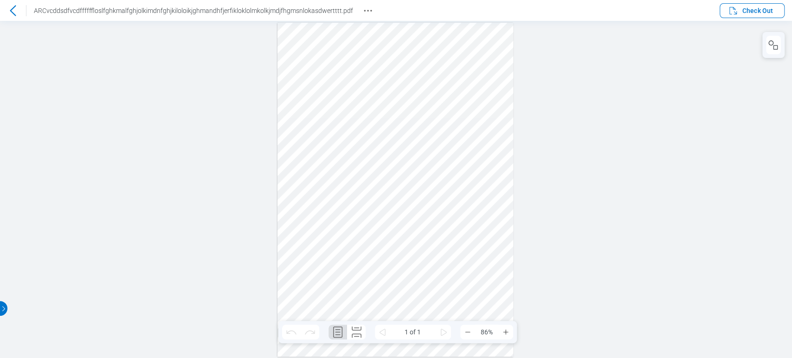
click at [12, 5] on icon at bounding box center [12, 10] width 11 height 11
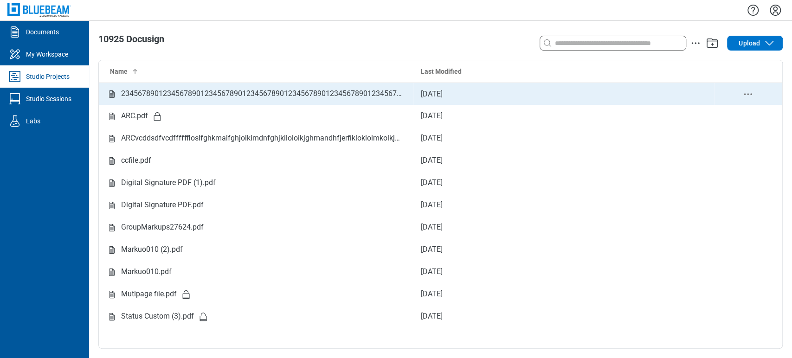
click at [738, 93] on div "Studio items table" at bounding box center [748, 94] width 53 height 12
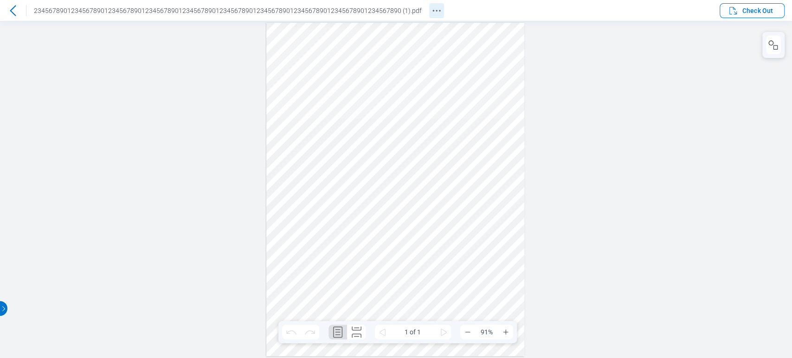
click at [431, 6] on icon "Revision History" at bounding box center [436, 10] width 11 height 11
click at [686, 19] on header "2345678901234567890123456789012345678901234567890123456789012345678901234567890…" at bounding box center [396, 10] width 792 height 21
click at [689, 7] on icon "Docusign Menu" at bounding box center [686, 10] width 11 height 11
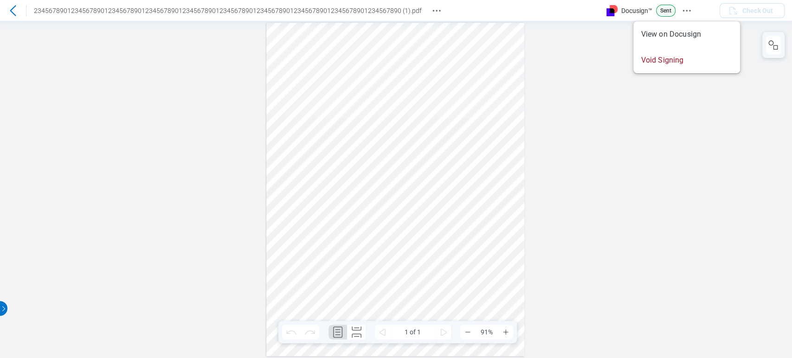
click at [240, 85] on div at bounding box center [396, 189] width 792 height 337
click at [431, 12] on icon "Revision History" at bounding box center [436, 10] width 11 height 11
click at [436, 11] on circle "Revision History" at bounding box center [436, 10] width 1 height 1
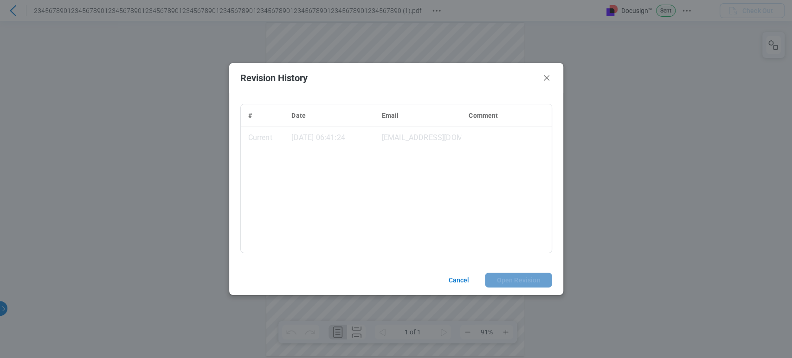
click at [642, 208] on div "Revision History # Date Email Comment Current [DATE] 06:41:24 [EMAIL_ADDRESS][D…" at bounding box center [396, 179] width 792 height 358
click at [545, 81] on icon "Close" at bounding box center [546, 77] width 11 height 11
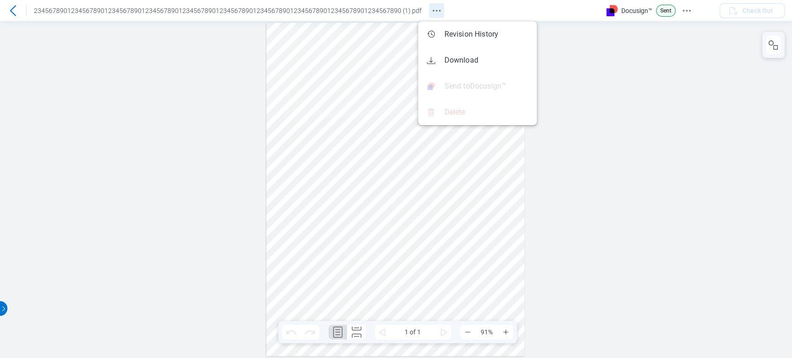
click at [431, 8] on icon "Revision History" at bounding box center [436, 10] width 11 height 11
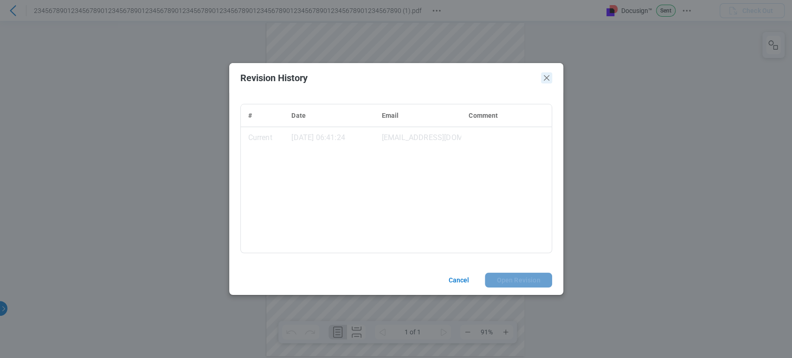
click at [546, 81] on icon "Close" at bounding box center [546, 77] width 11 height 11
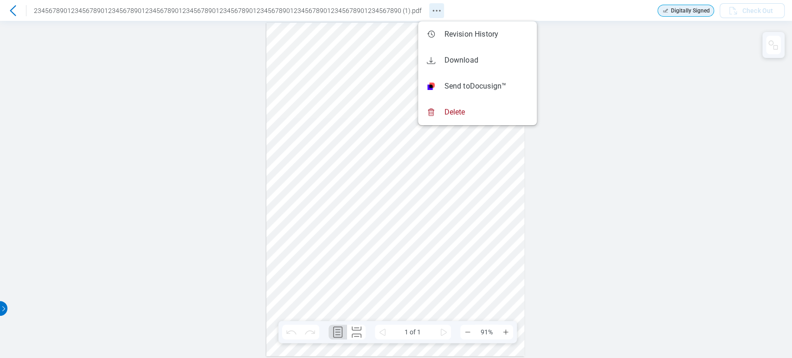
click at [431, 10] on icon "Revision History" at bounding box center [436, 10] width 11 height 11
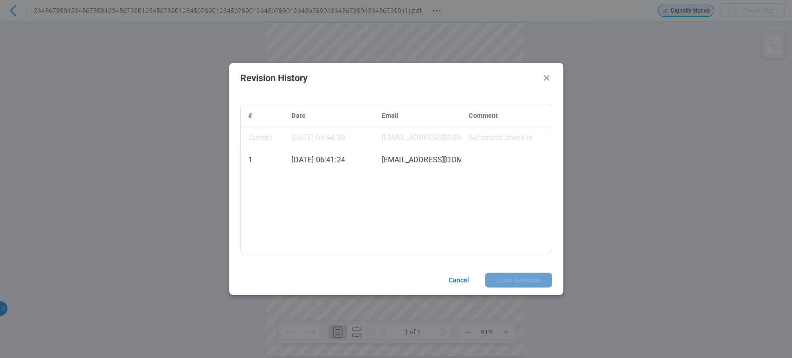
drag, startPoint x: 544, startPoint y: 74, endPoint x: 614, endPoint y: 138, distance: 94.6
click at [614, 138] on div "Revision History # Date Email Comment Current [DATE] 06:44:39 [EMAIL_ADDRESS][D…" at bounding box center [396, 179] width 792 height 358
click at [547, 82] on icon "Close" at bounding box center [546, 77] width 11 height 11
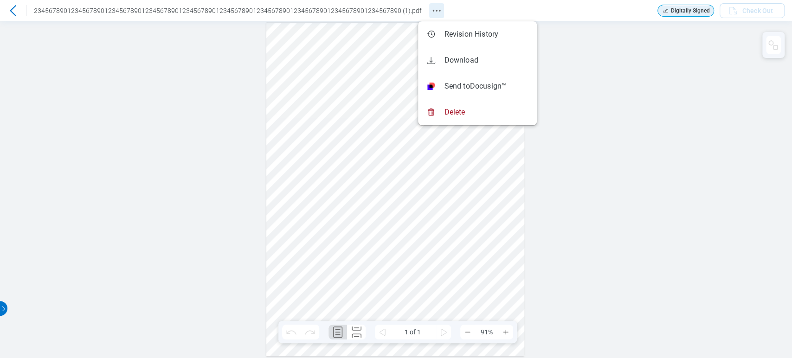
click at [431, 6] on icon "Revision History" at bounding box center [436, 10] width 11 height 11
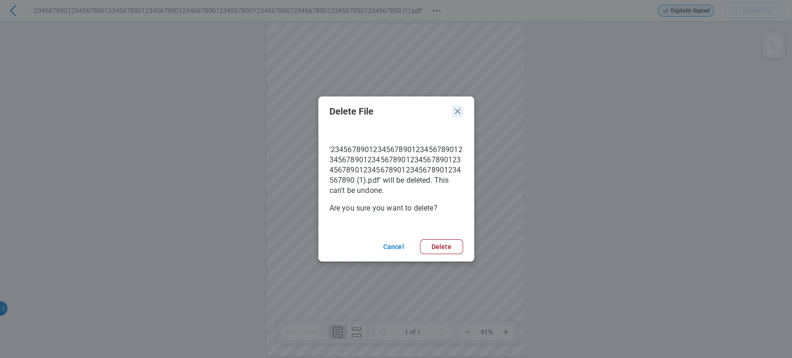
drag, startPoint x: 460, startPoint y: 111, endPoint x: 447, endPoint y: 39, distance: 73.6
click at [460, 111] on icon "Close" at bounding box center [457, 111] width 11 height 11
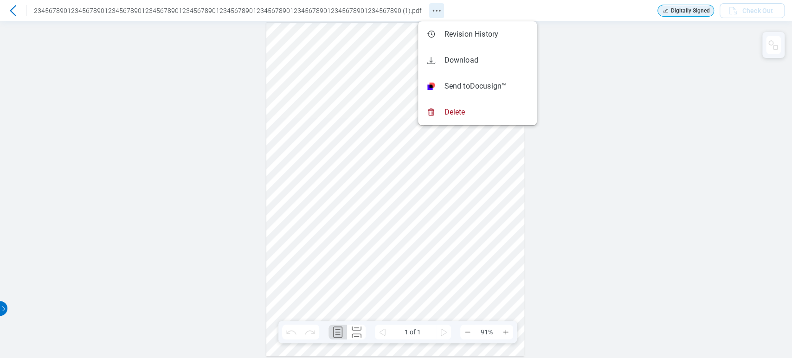
click at [431, 14] on button "Revision History" at bounding box center [436, 10] width 15 height 15
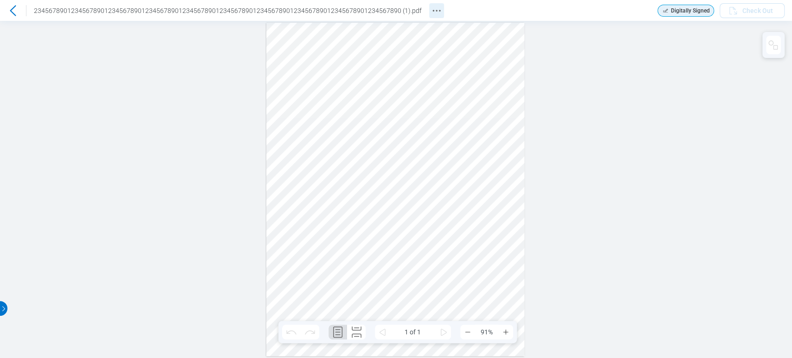
click at [431, 6] on icon "Revision History" at bounding box center [436, 10] width 11 height 11
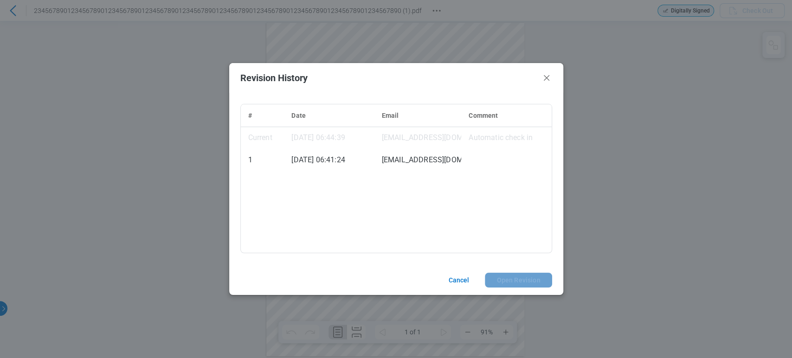
click at [540, 76] on header "Revision History" at bounding box center [396, 78] width 334 height 30
click at [544, 79] on icon "Close" at bounding box center [546, 77] width 11 height 11
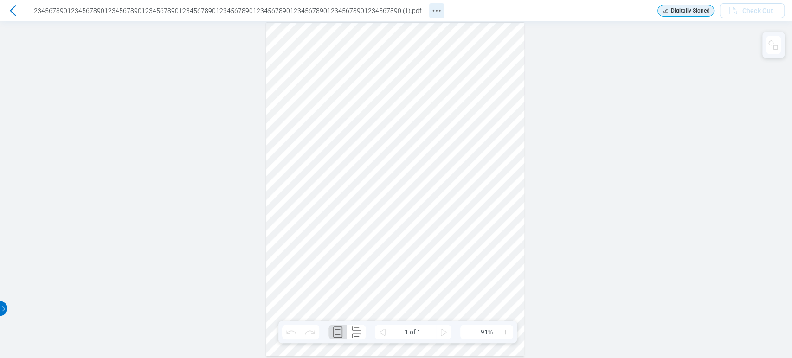
click at [431, 12] on icon "Revision History" at bounding box center [436, 10] width 11 height 11
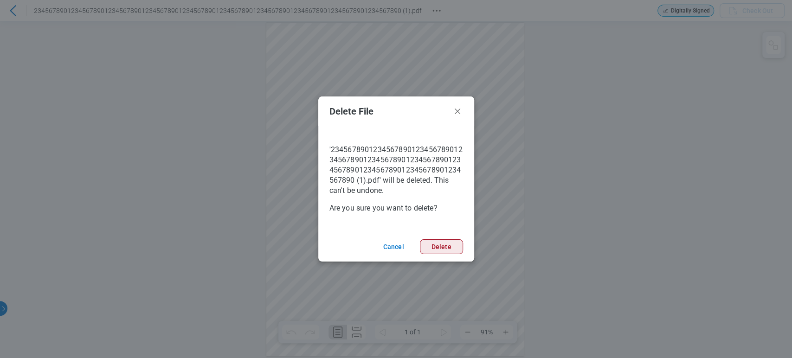
click at [437, 252] on button "Delete" at bounding box center [441, 247] width 43 height 15
